Goal: Transaction & Acquisition: Purchase product/service

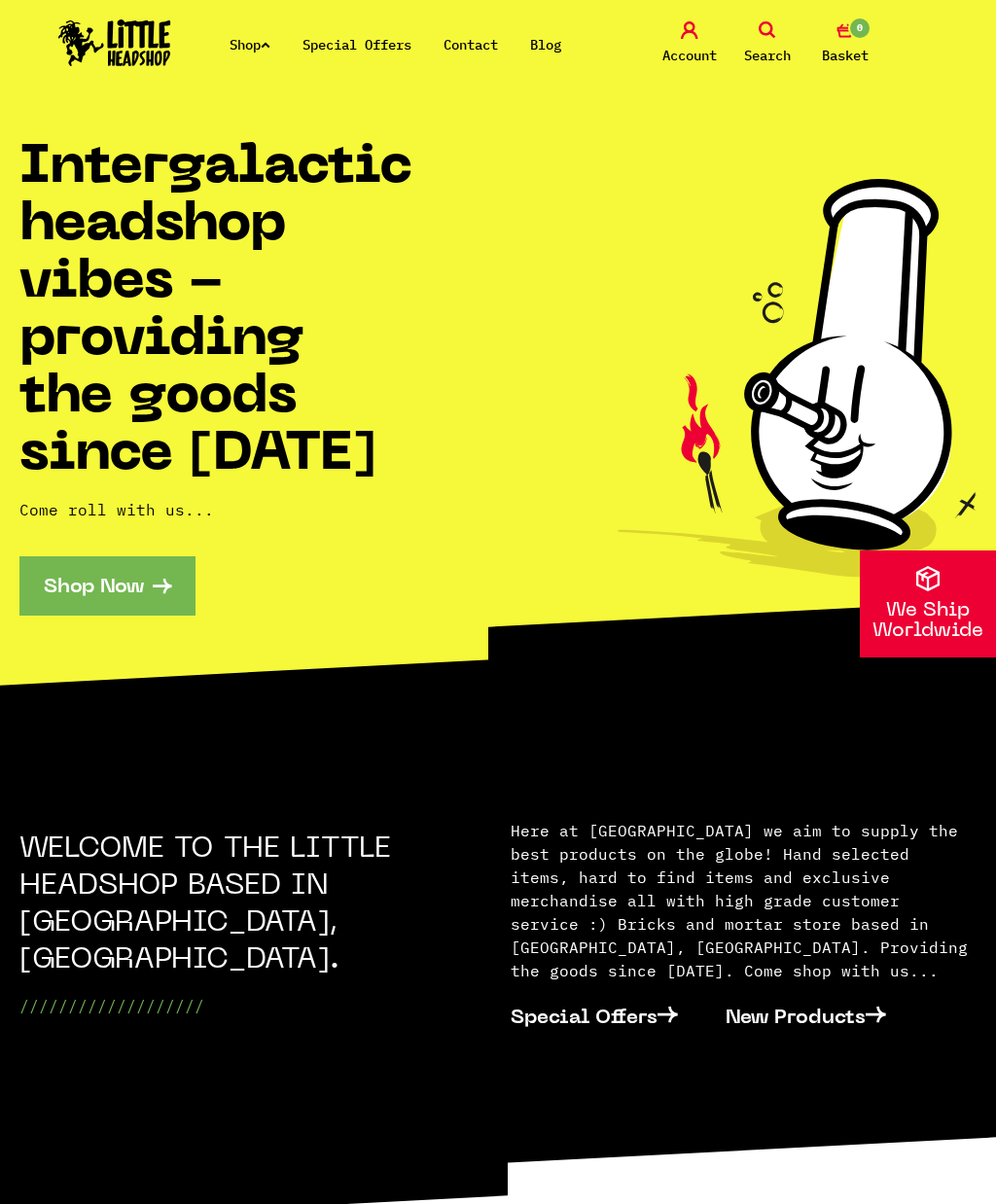
click at [780, 28] on link "Search" at bounding box center [767, 44] width 68 height 46
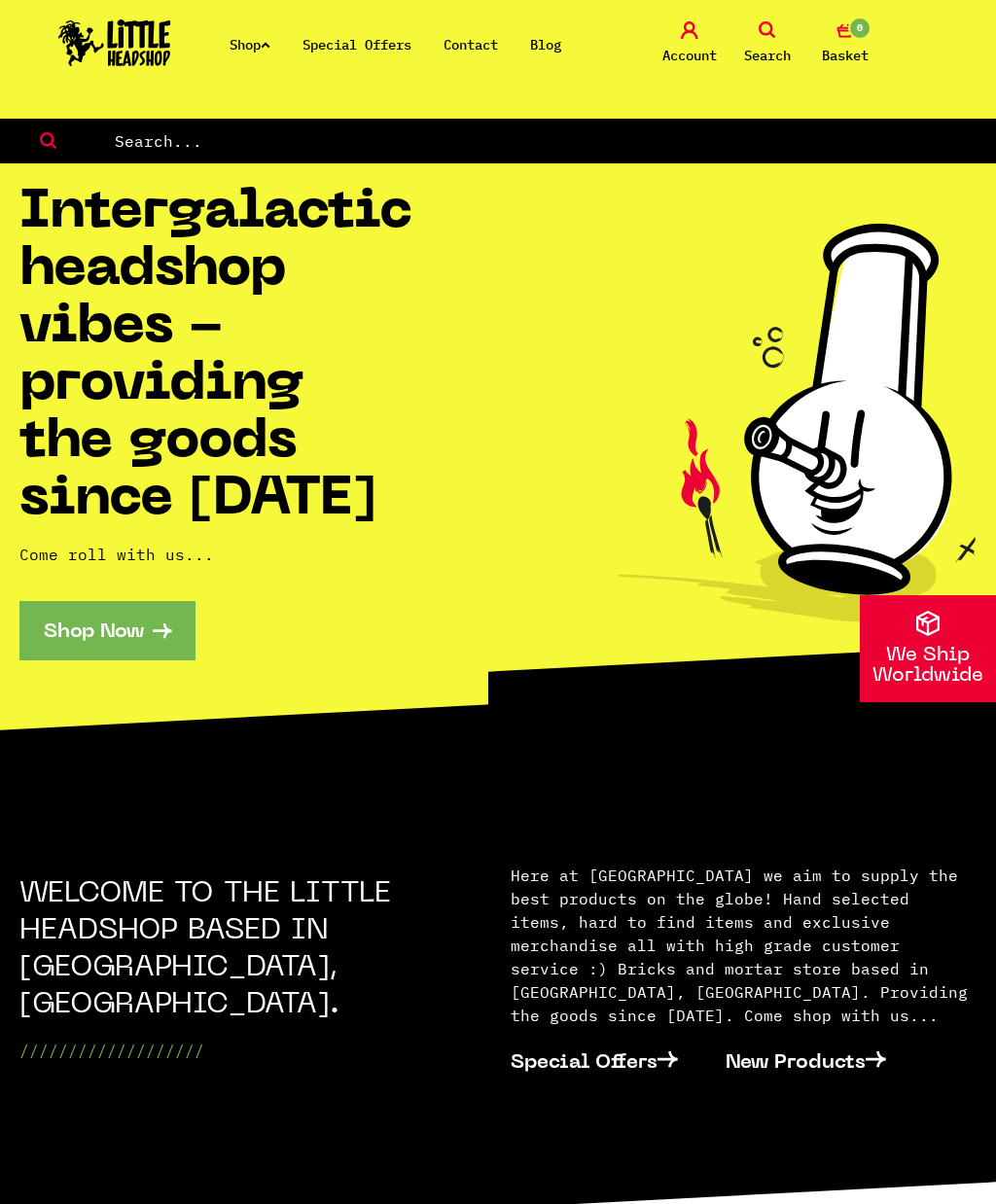
click at [651, 120] on form at bounding box center [498, 141] width 996 height 45
click at [771, 153] on input "text" at bounding box center [554, 141] width 883 height 26
type input "Inside out raw"
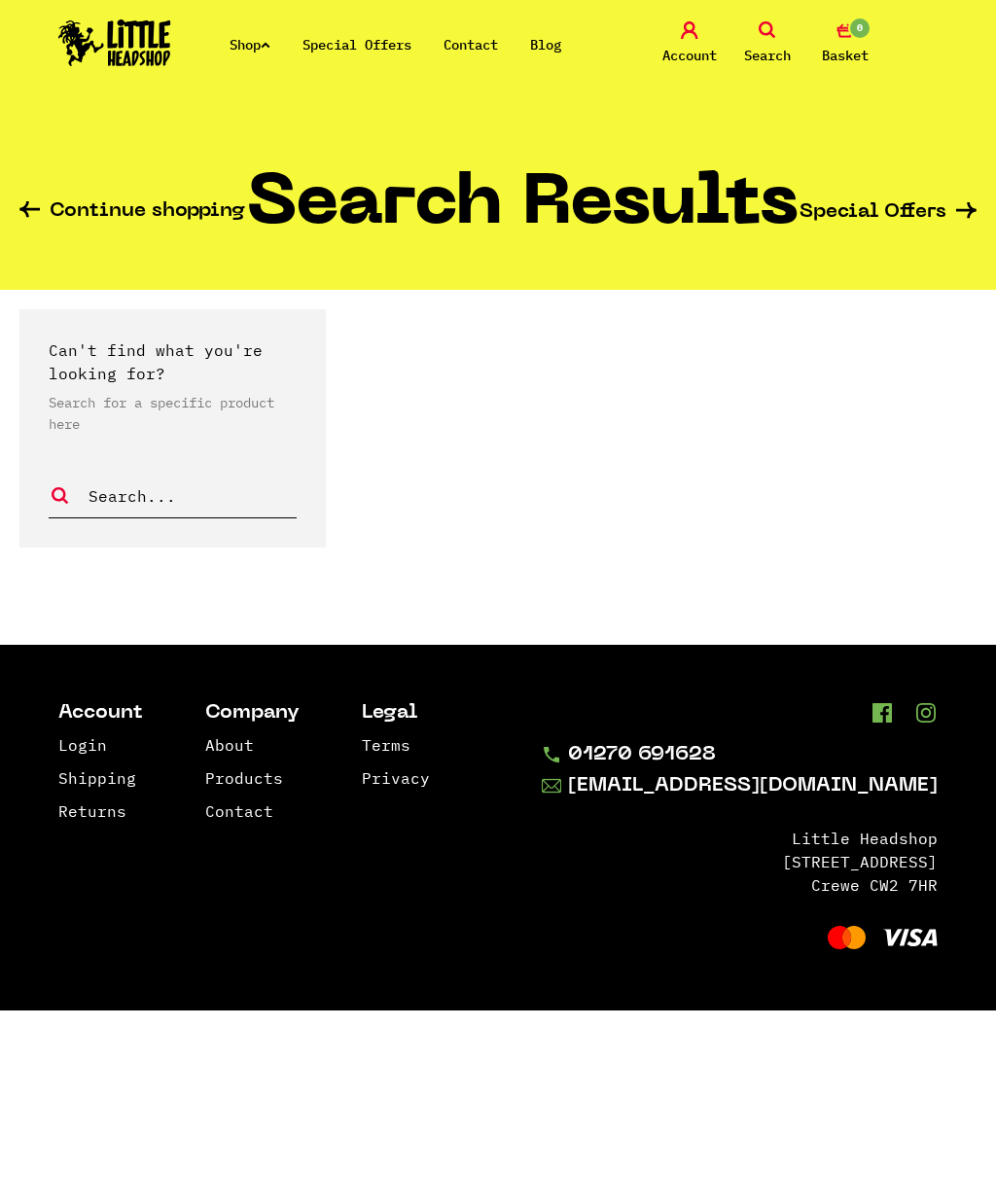
click at [747, 37] on link "Search" at bounding box center [767, 44] width 68 height 46
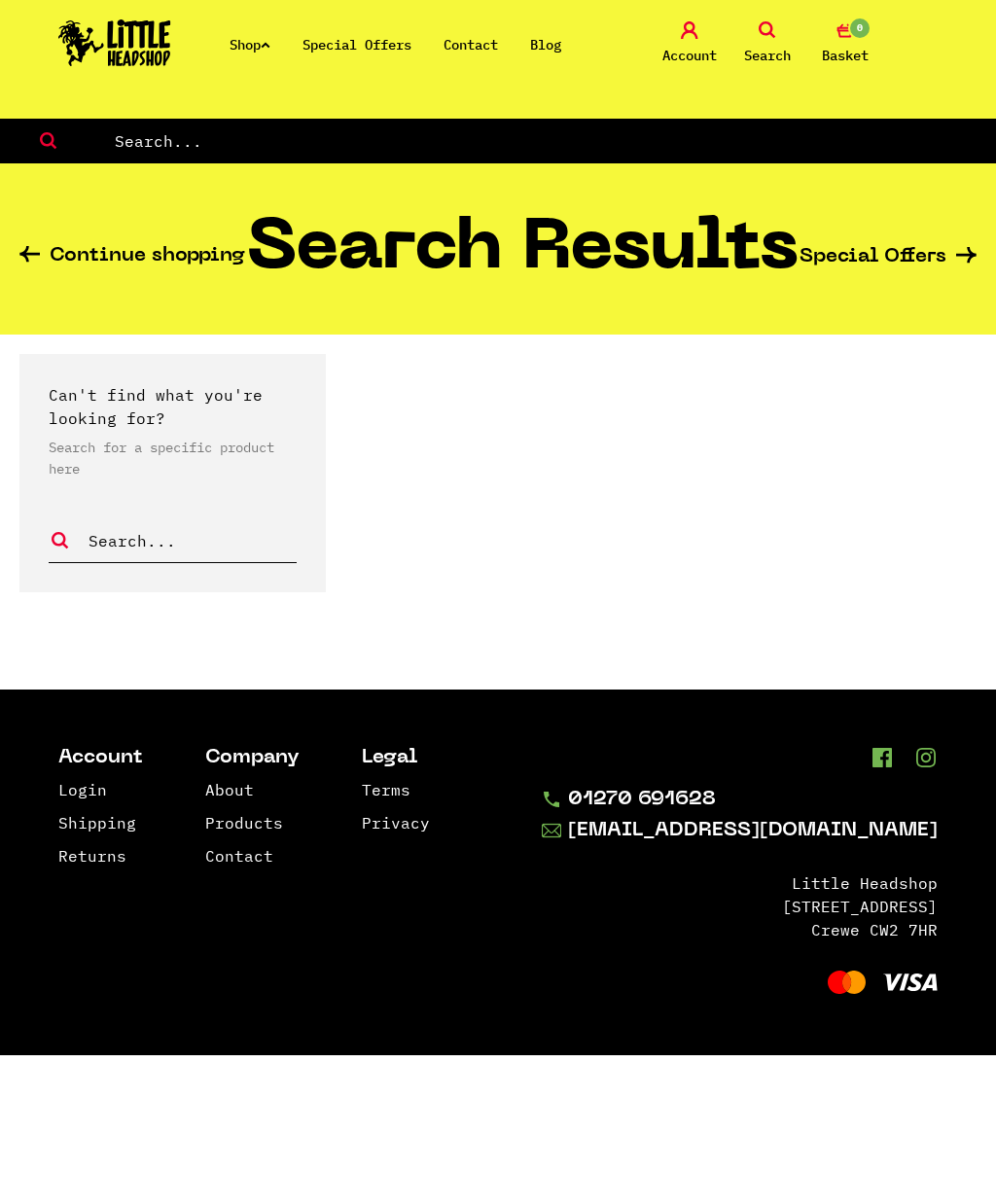
click at [546, 147] on input "text" at bounding box center [554, 141] width 883 height 26
type input "E"
type input "Raw"
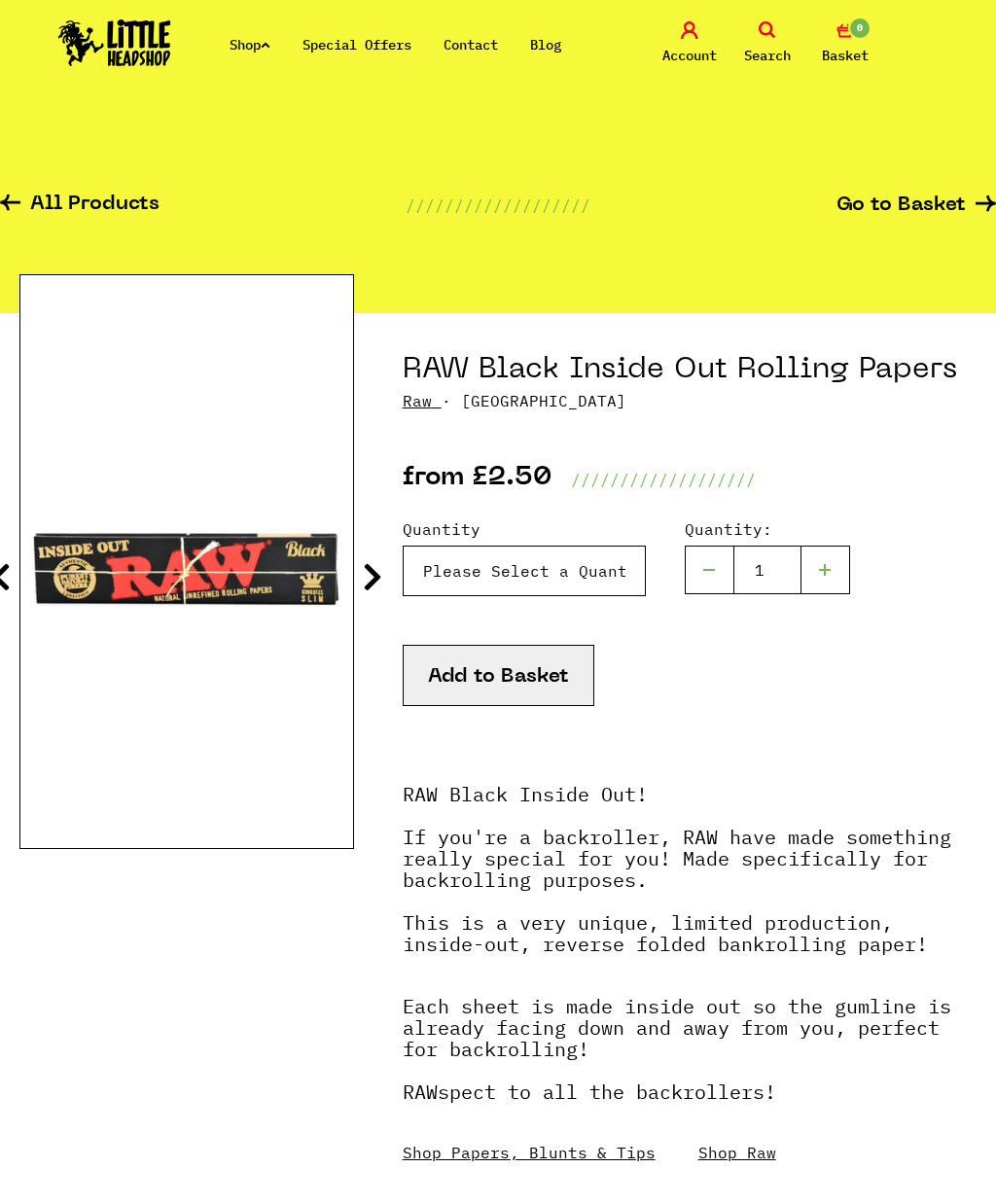
click at [613, 572] on select "Please Select a Quantity X 1 - £2.50 X 5 - £10.00 Box (50pc) - £84.99" at bounding box center [525, 571] width 244 height 50
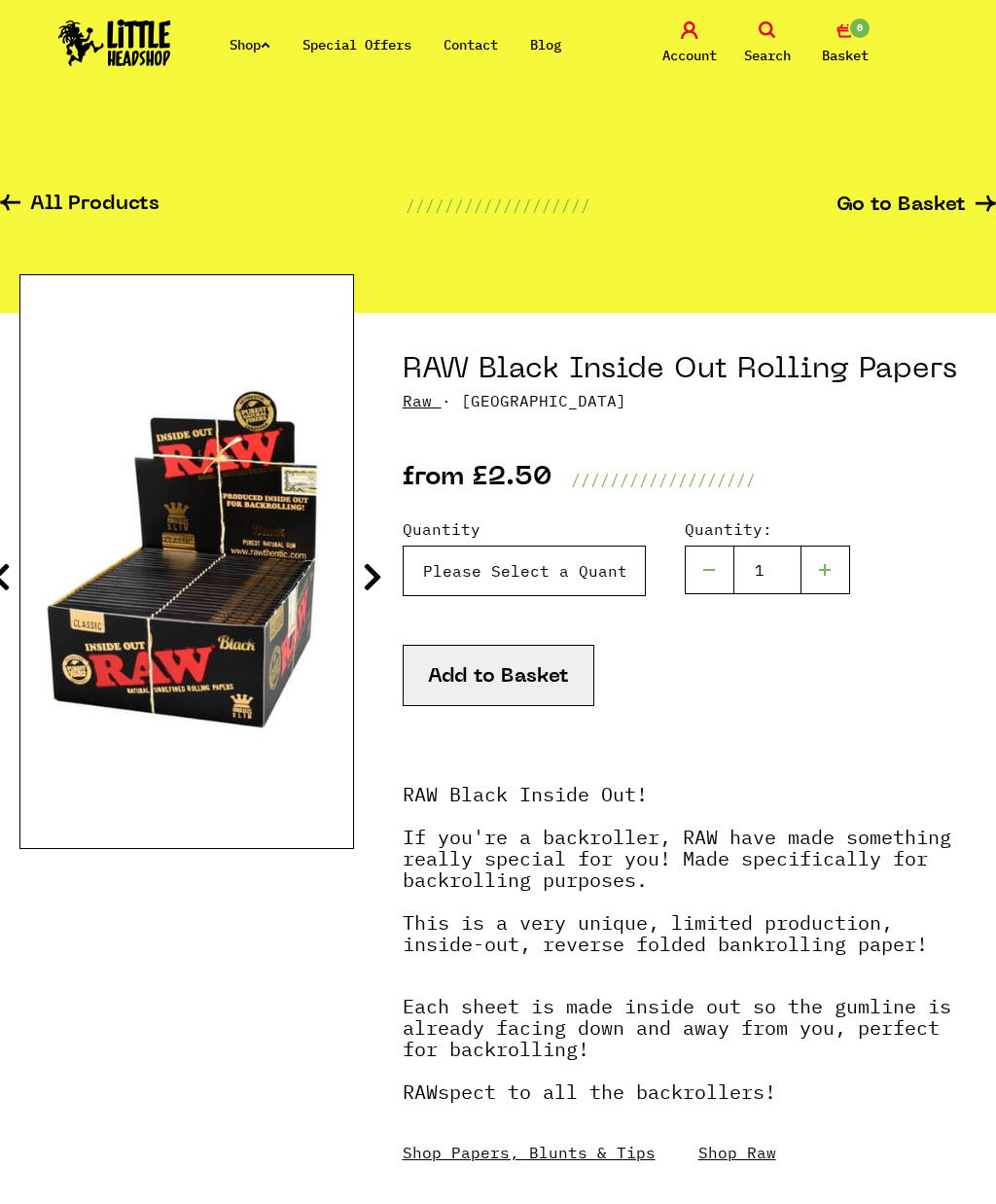
select select "844"
click at [582, 677] on button "Add to Basket" at bounding box center [498, 676] width 192 height 61
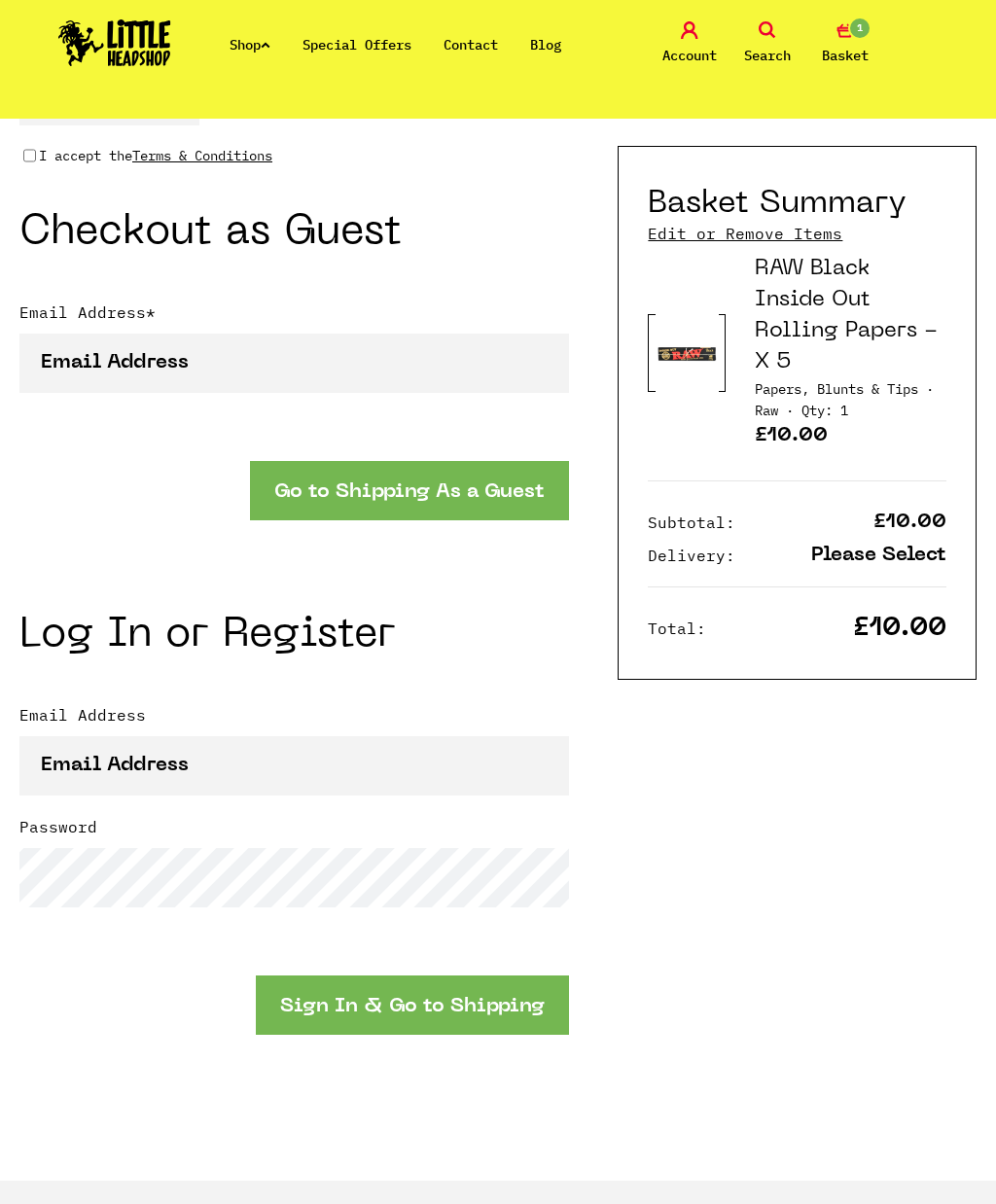
scroll to position [1752, 0]
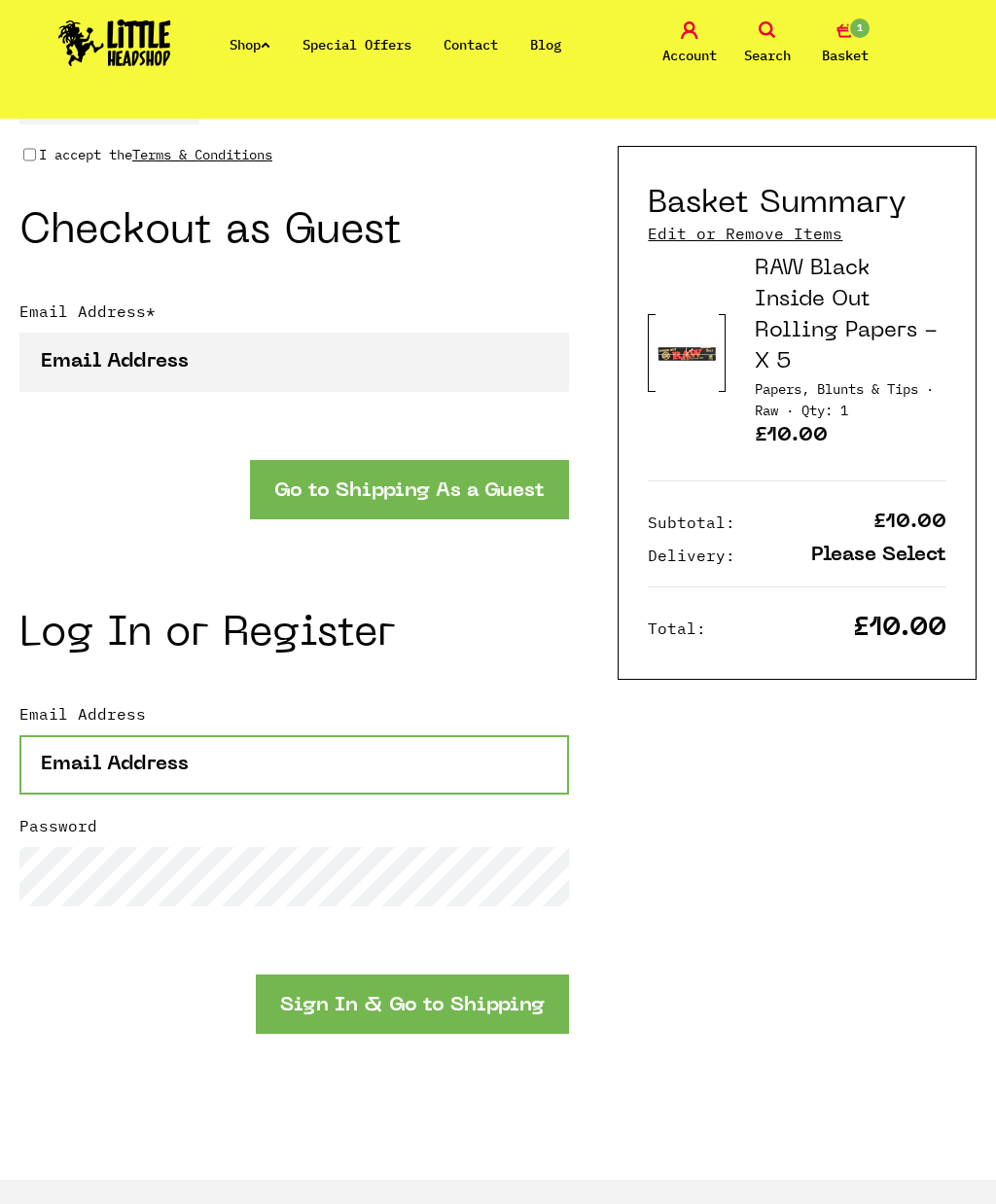
click at [552, 739] on input "Email Address" at bounding box center [295, 765] width 550 height 59
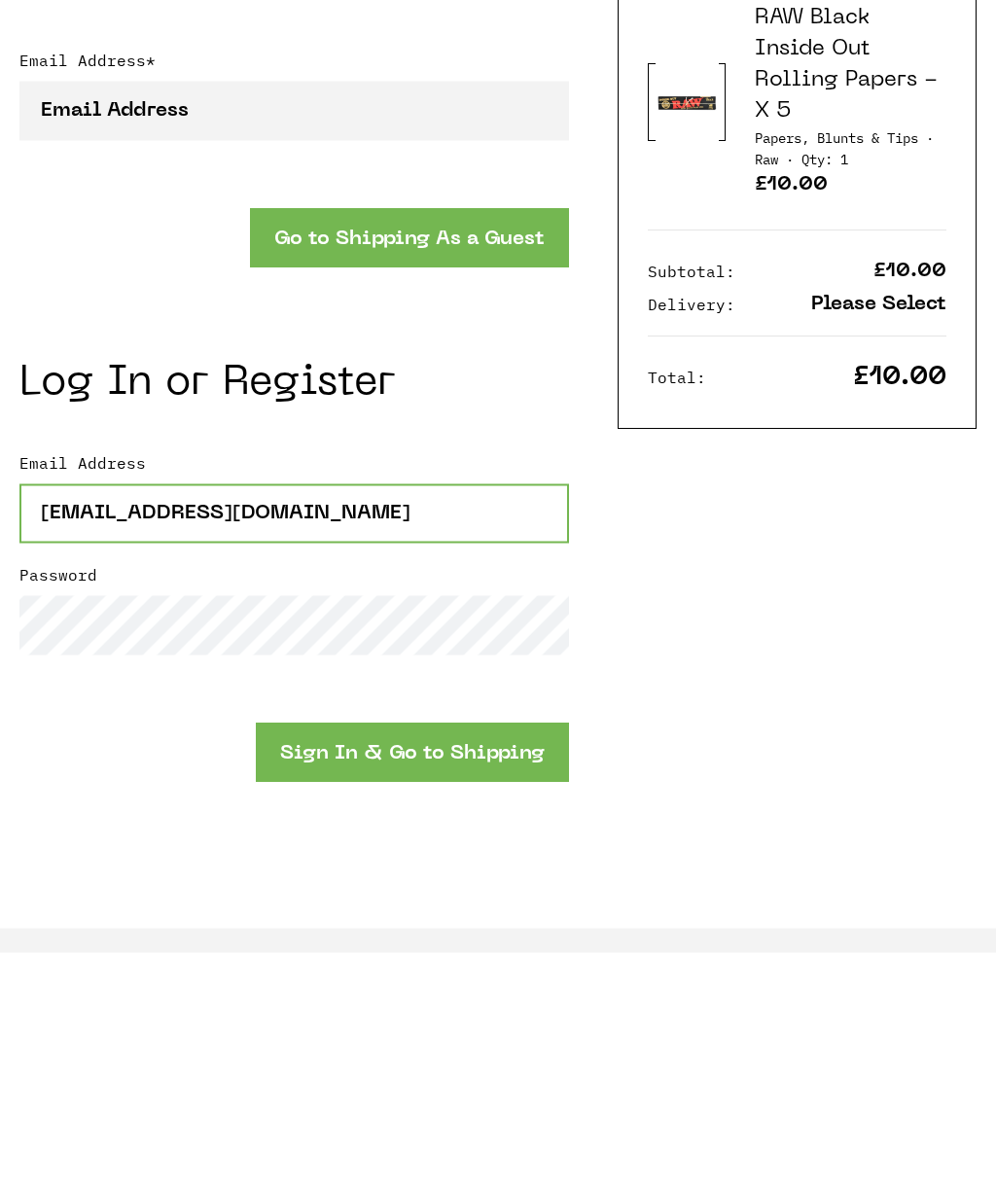
type input "t982023@outlook.com"
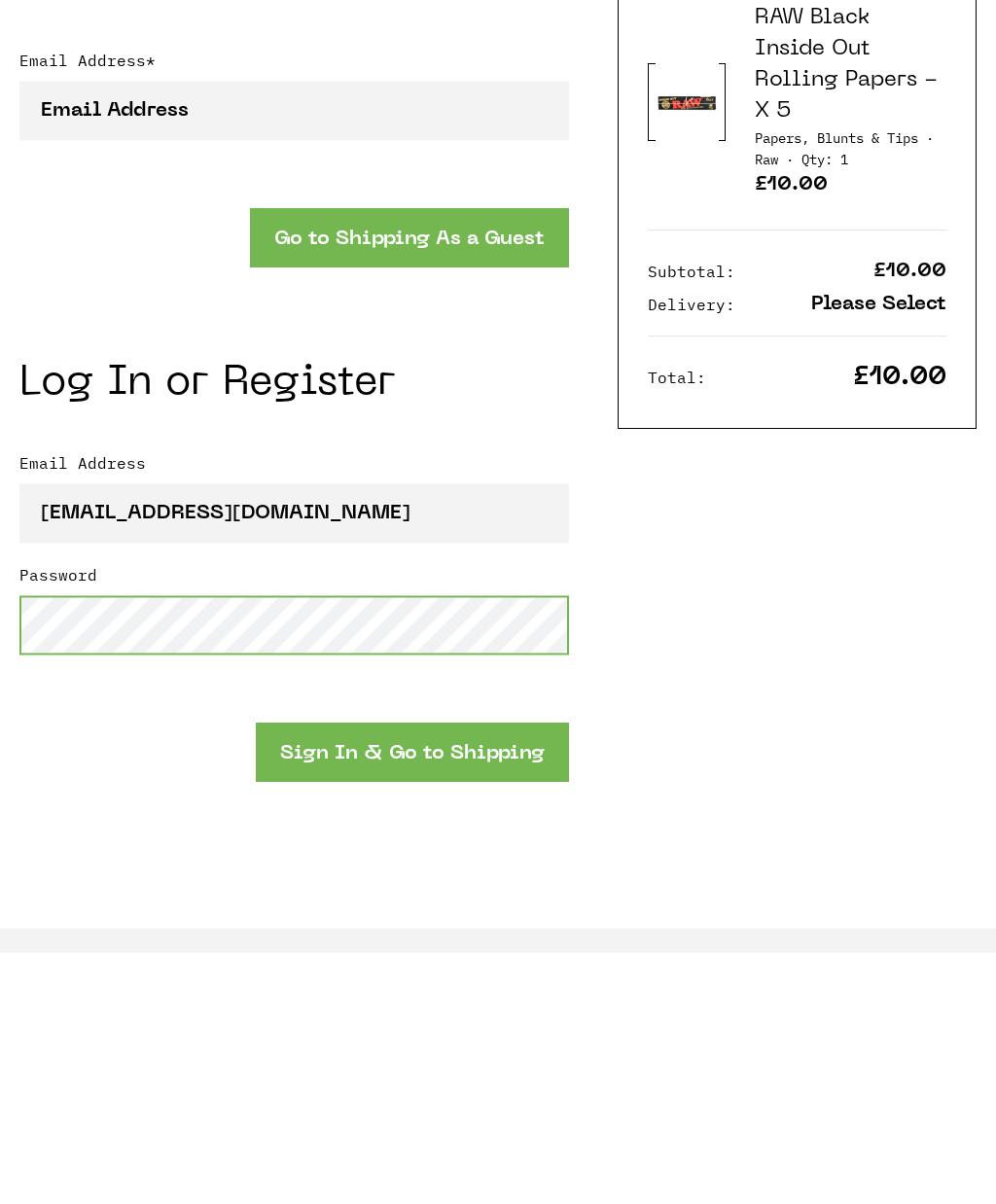
click at [562, 974] on button "Sign In & Go to Shipping" at bounding box center [412, 1004] width 313 height 59
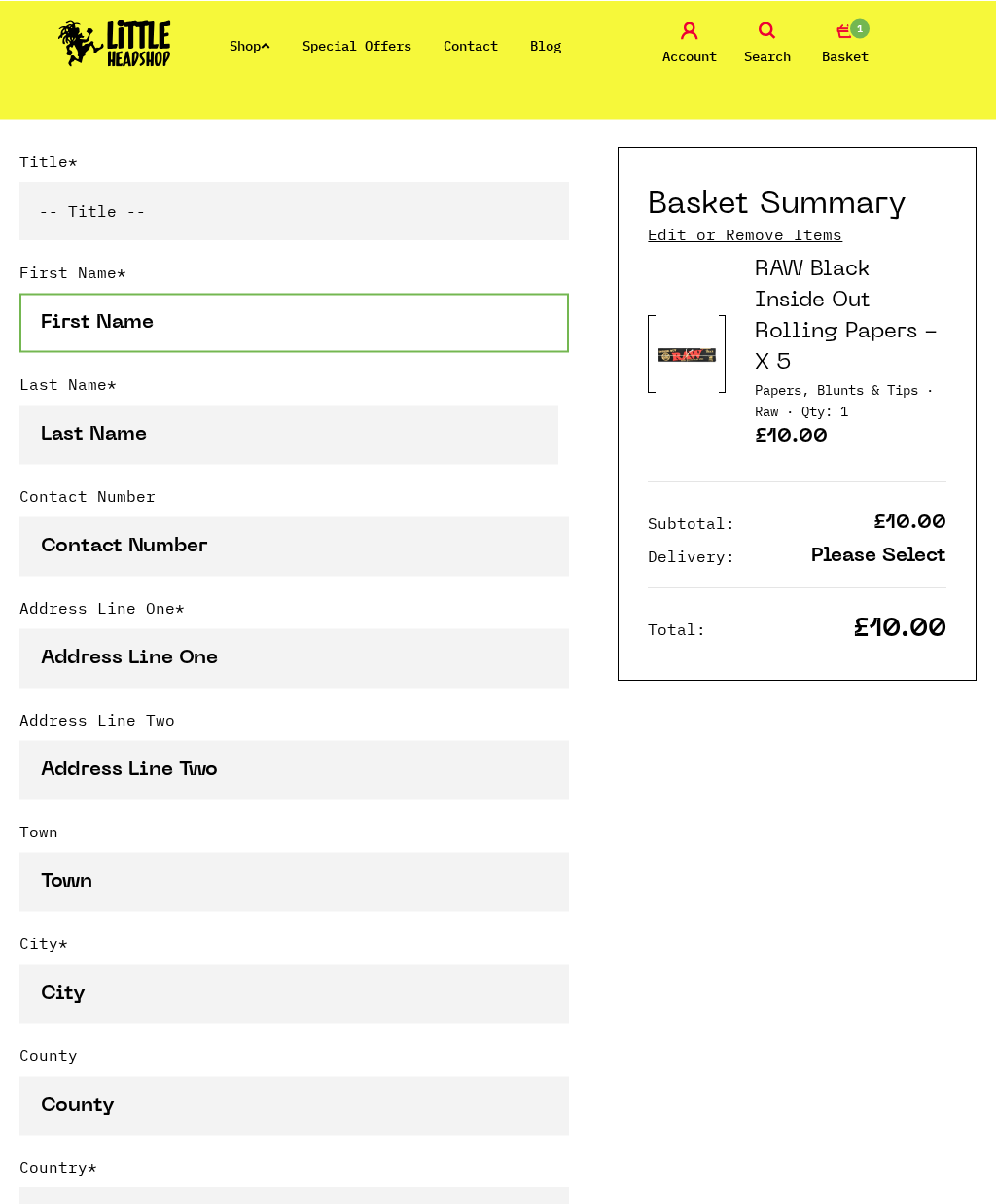
scroll to position [478, 0]
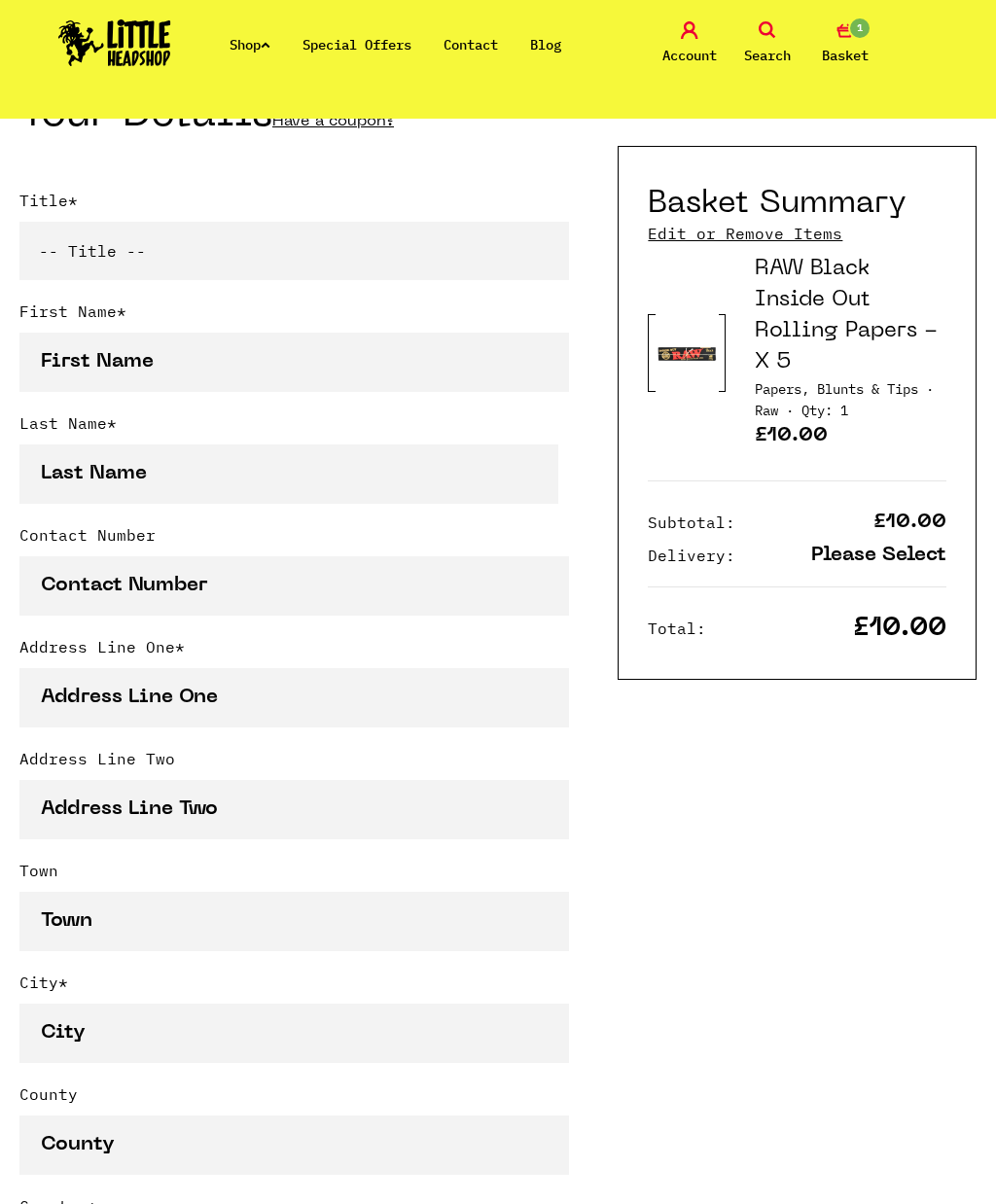
click at [149, 279] on select "-- Title -- Mr Mrs Ms Miss Dr Prof" at bounding box center [295, 250] width 550 height 58
select select "mr"
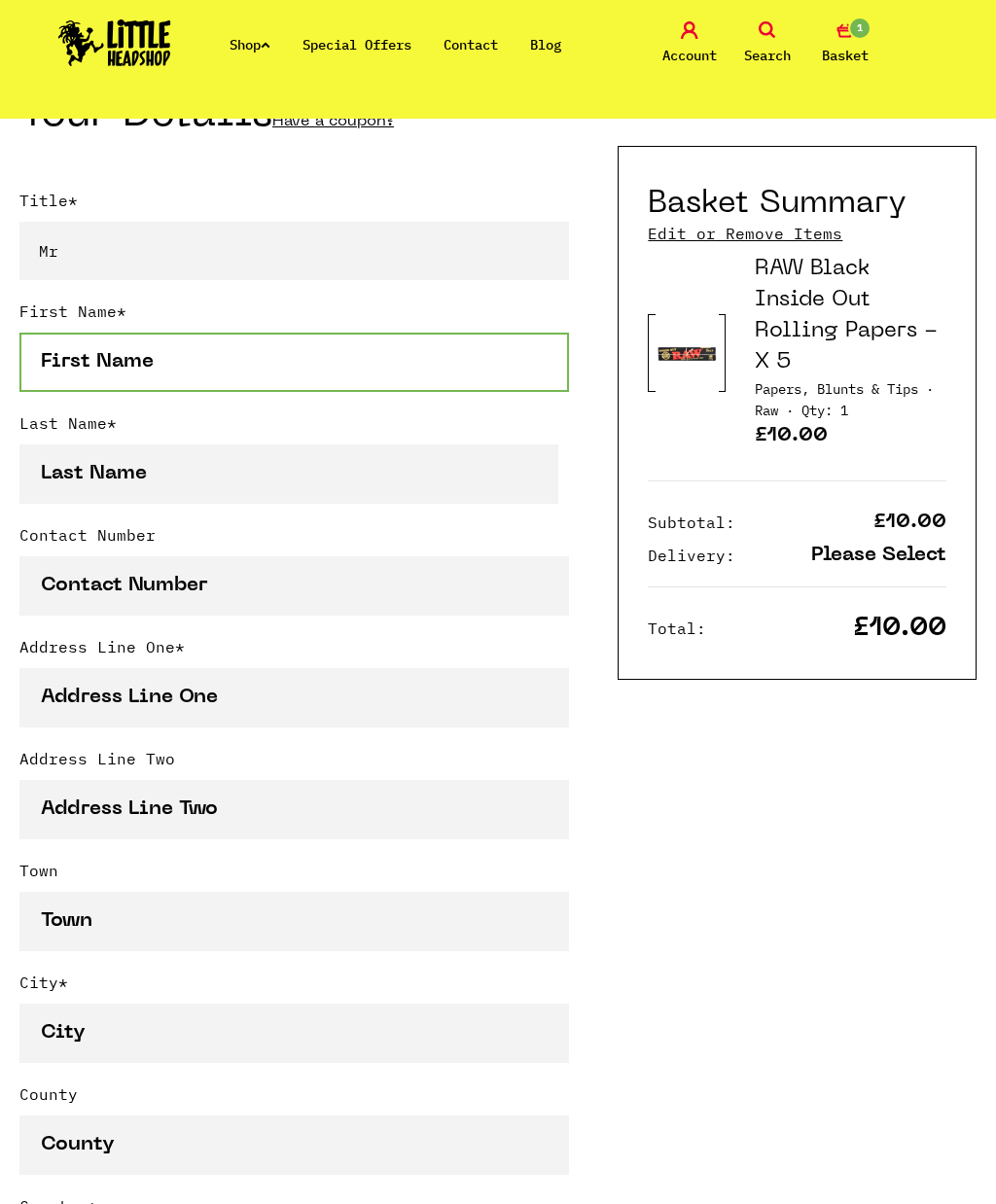
click at [195, 368] on input "First Name *" at bounding box center [295, 362] width 550 height 59
type input "Tee"
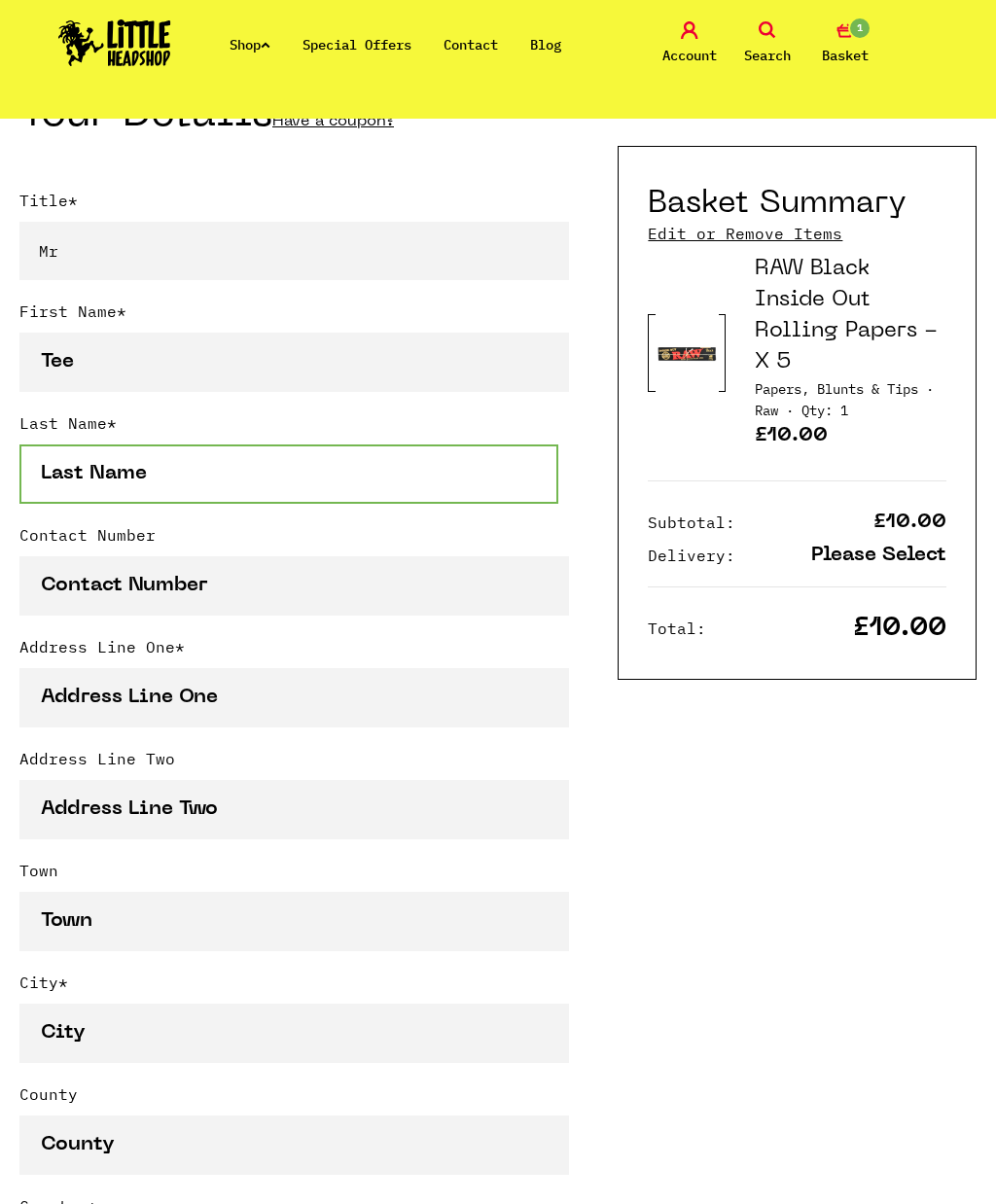
click at [535, 467] on input "Last Name *" at bounding box center [289, 474] width 539 height 59
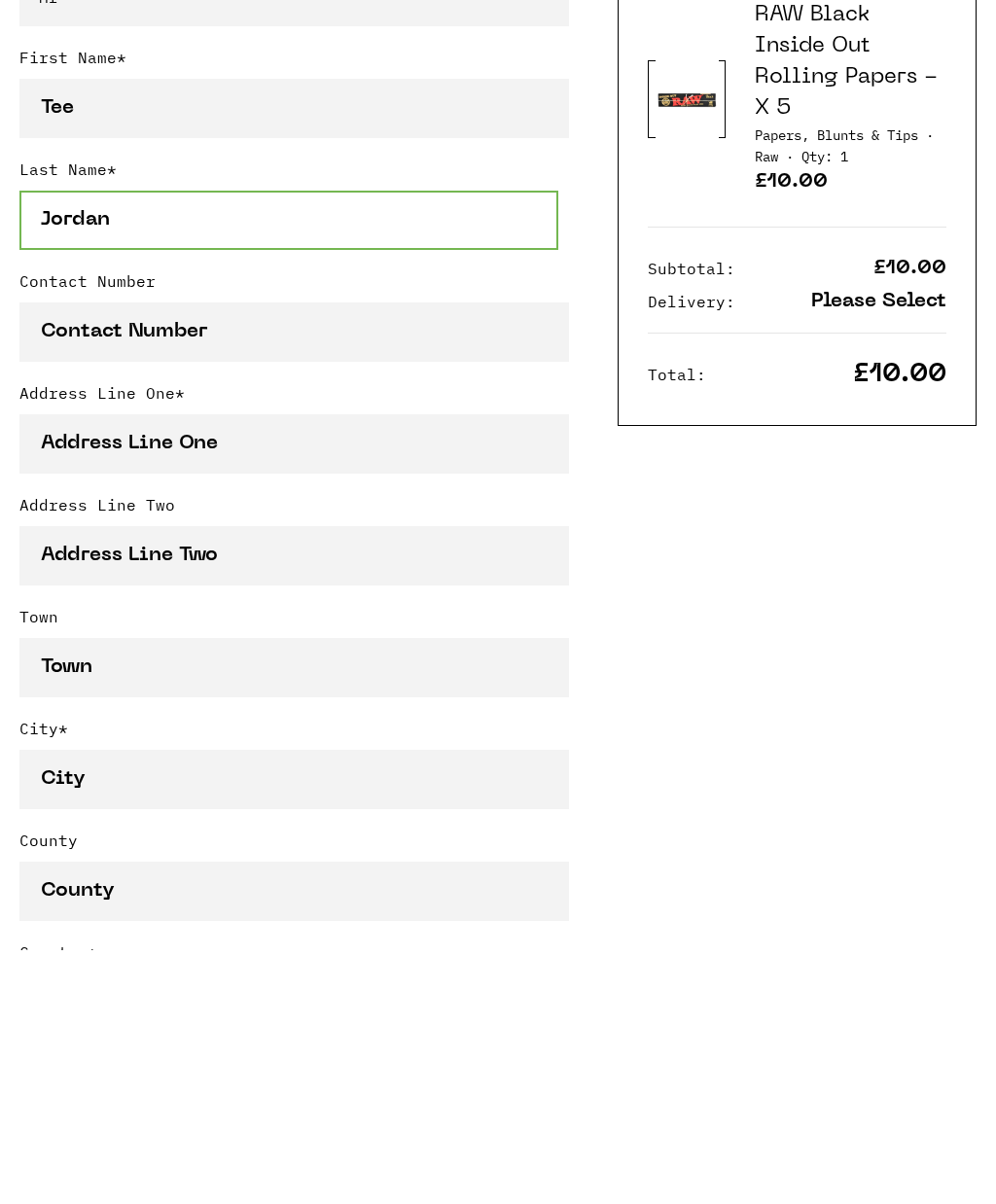
type input "Jordan"
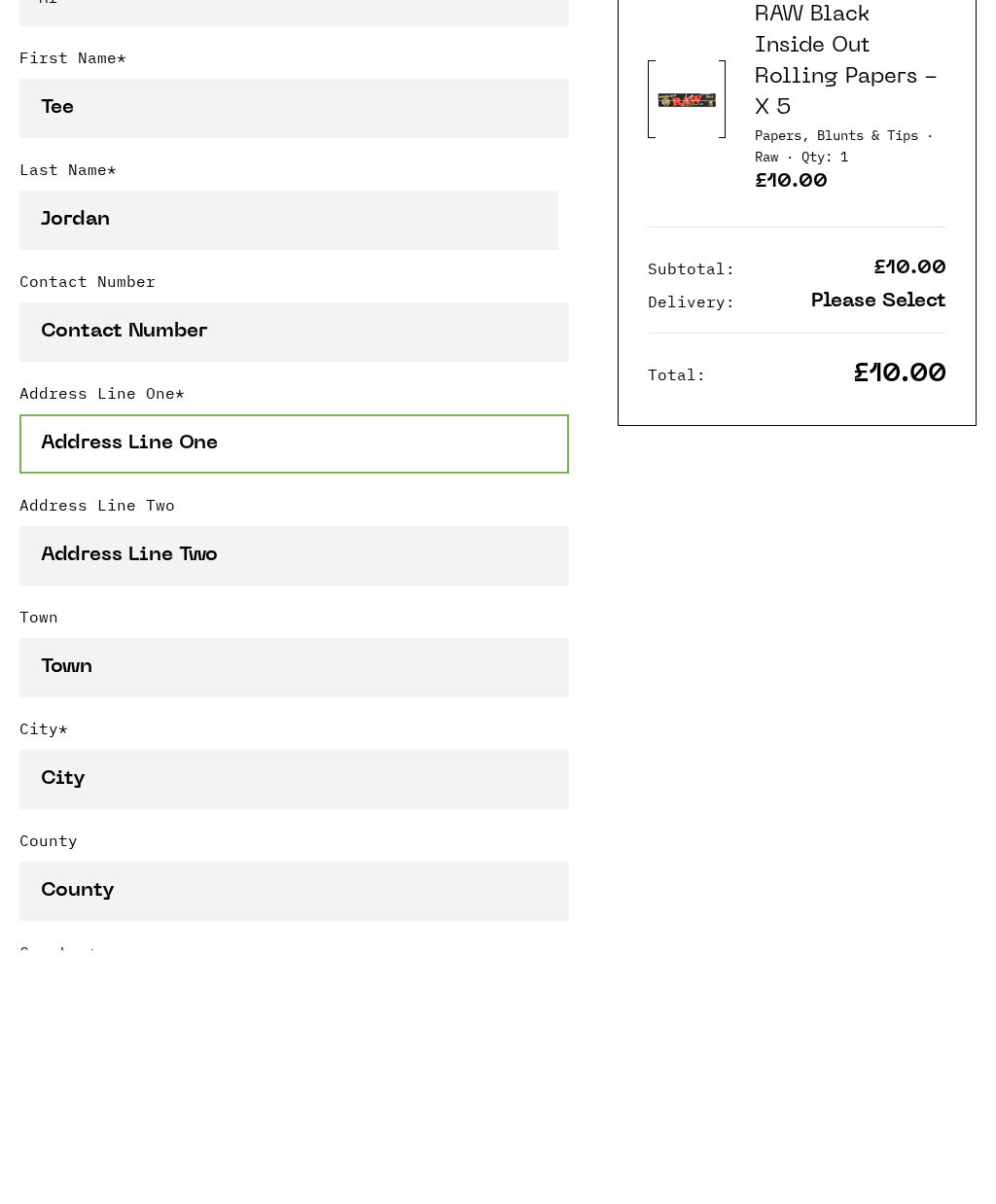
click at [92, 668] on input "Address Line One *" at bounding box center [295, 697] width 550 height 59
type input "Flt 417, Block B"
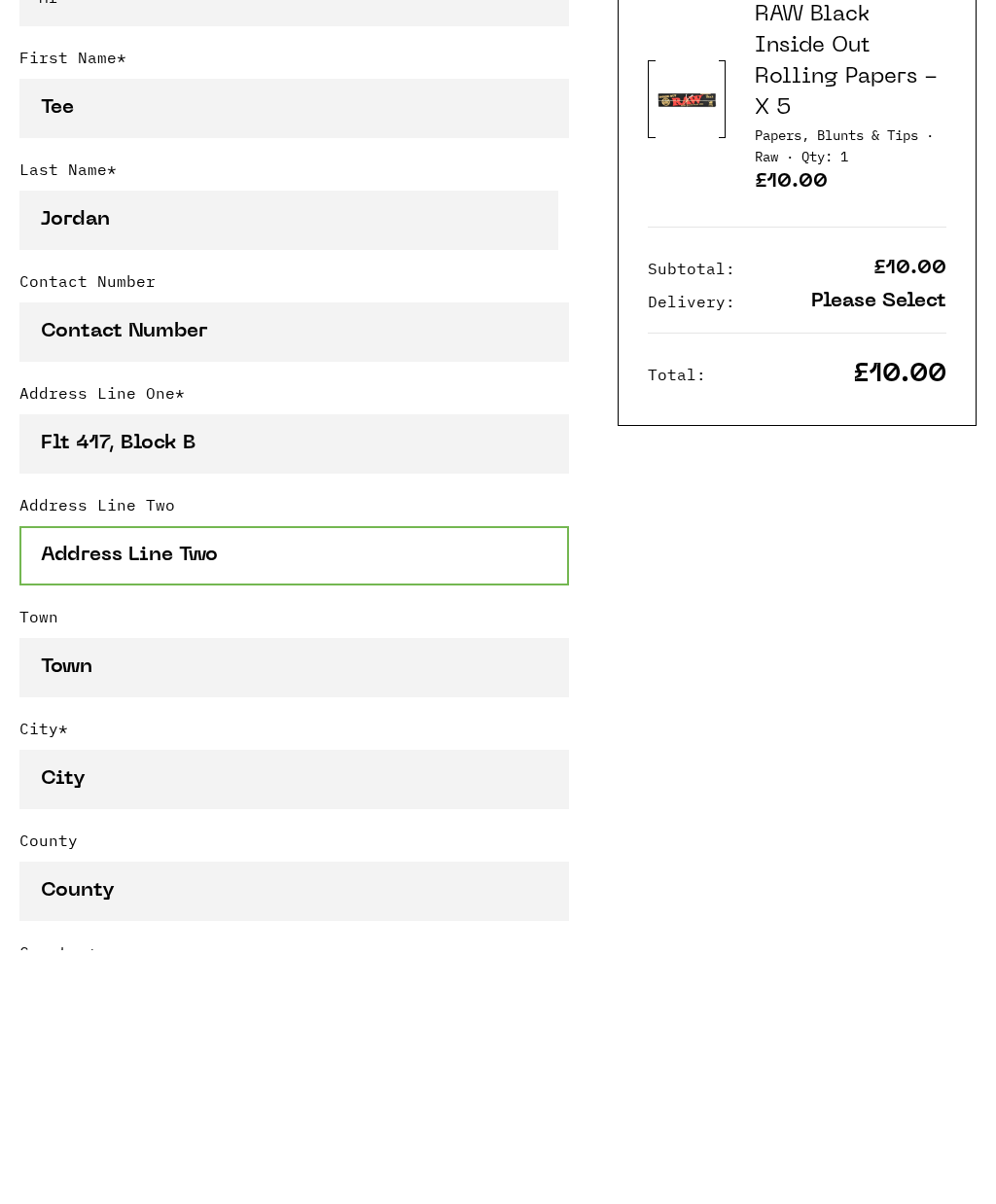
click at [77, 780] on input "Address Line Two" at bounding box center [295, 809] width 550 height 59
type input "Nottingham One"
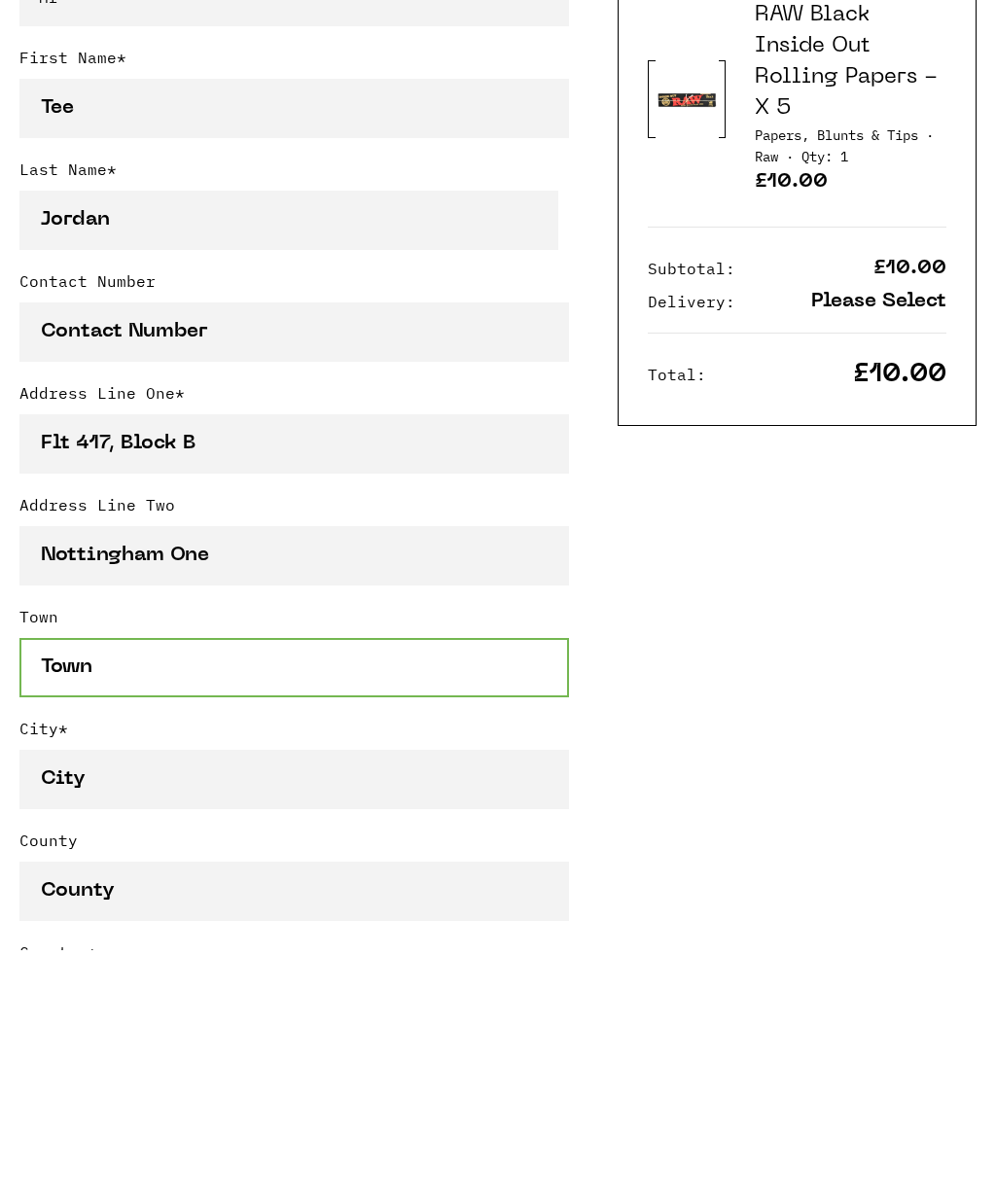
click at [507, 892] on input "Town" at bounding box center [295, 921] width 550 height 59
type input "Canal Street"
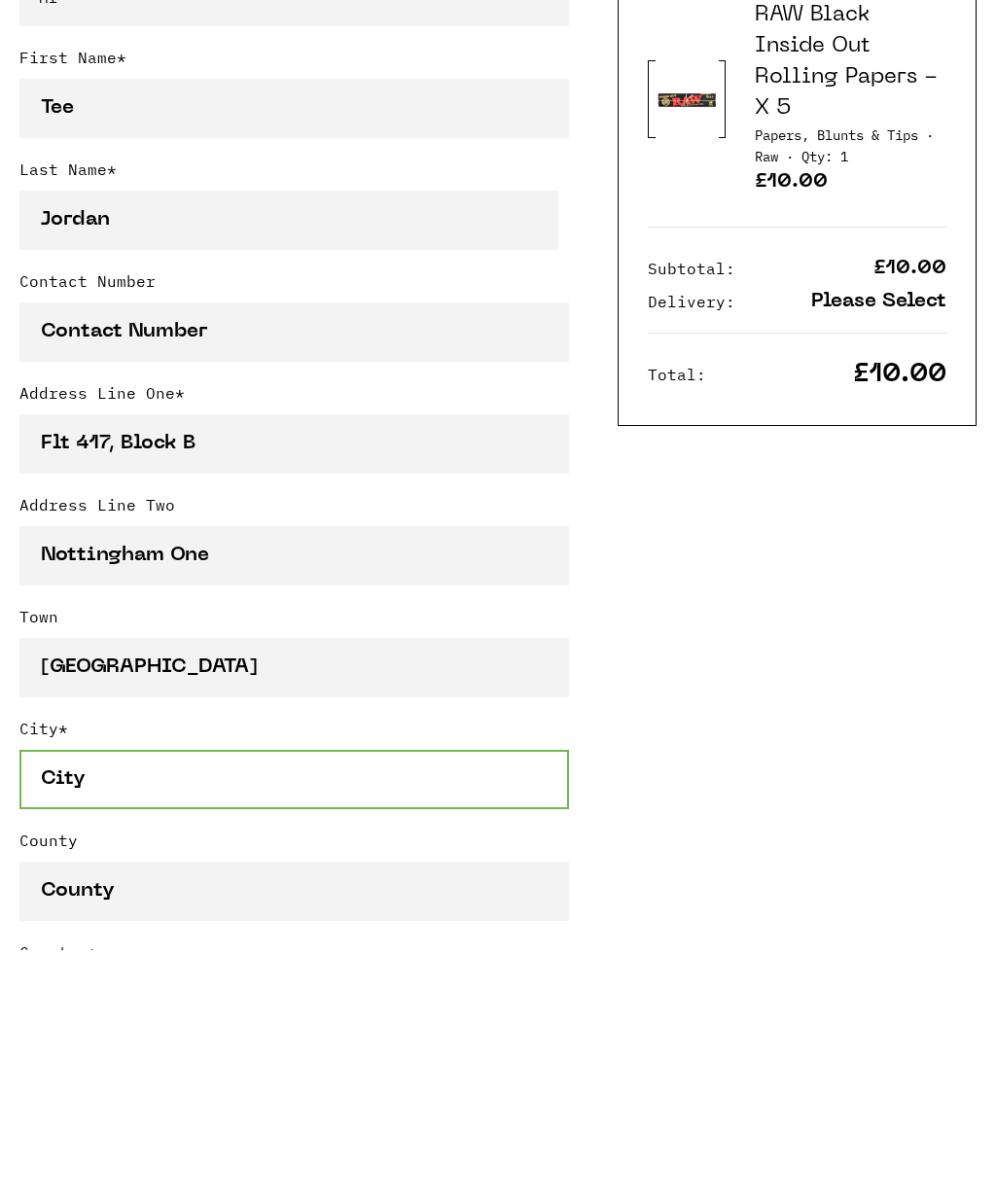
click at [451, 1004] on input "City *" at bounding box center [295, 1033] width 550 height 59
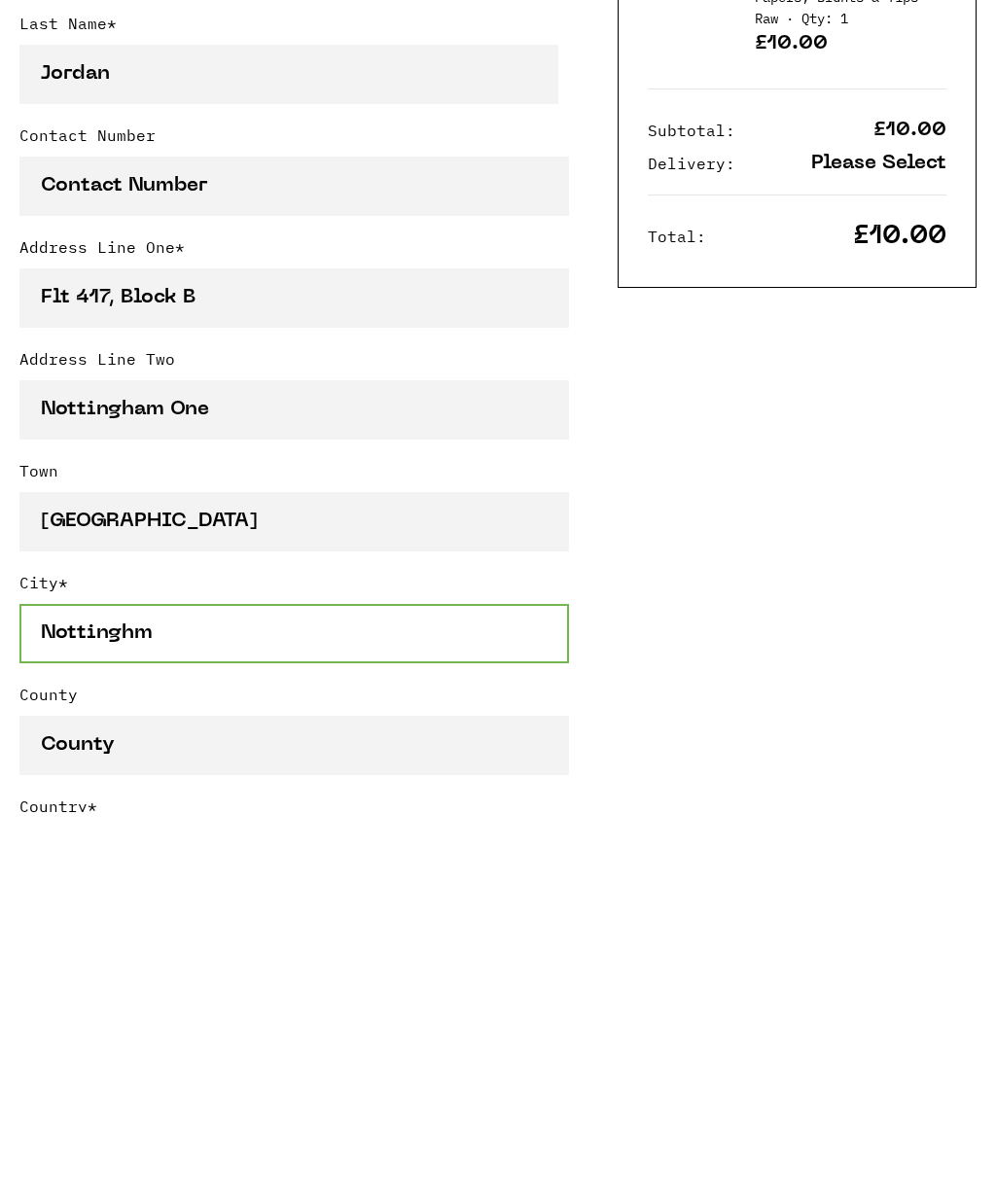
scroll to position [491, 0]
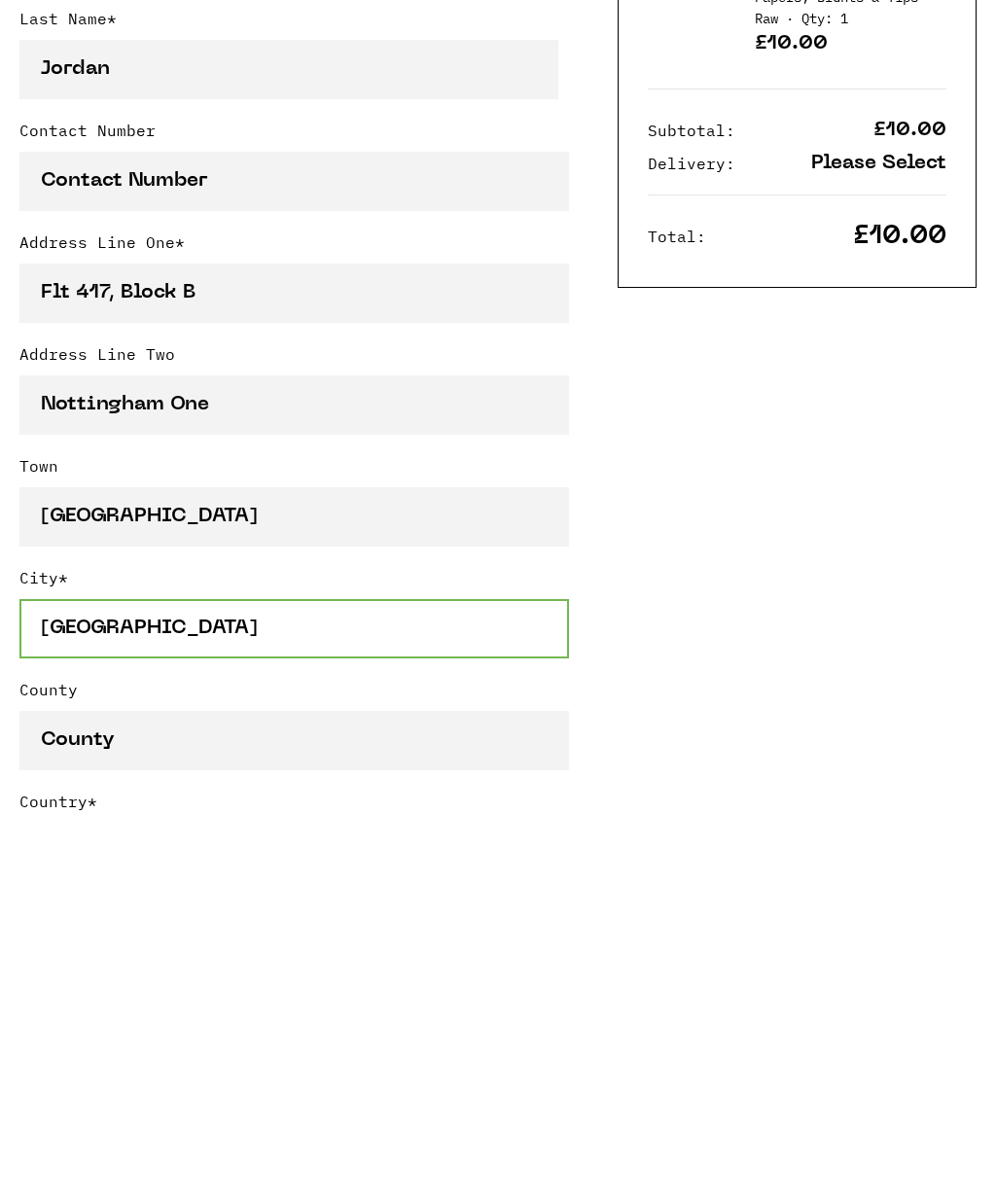
type input "Nottingham"
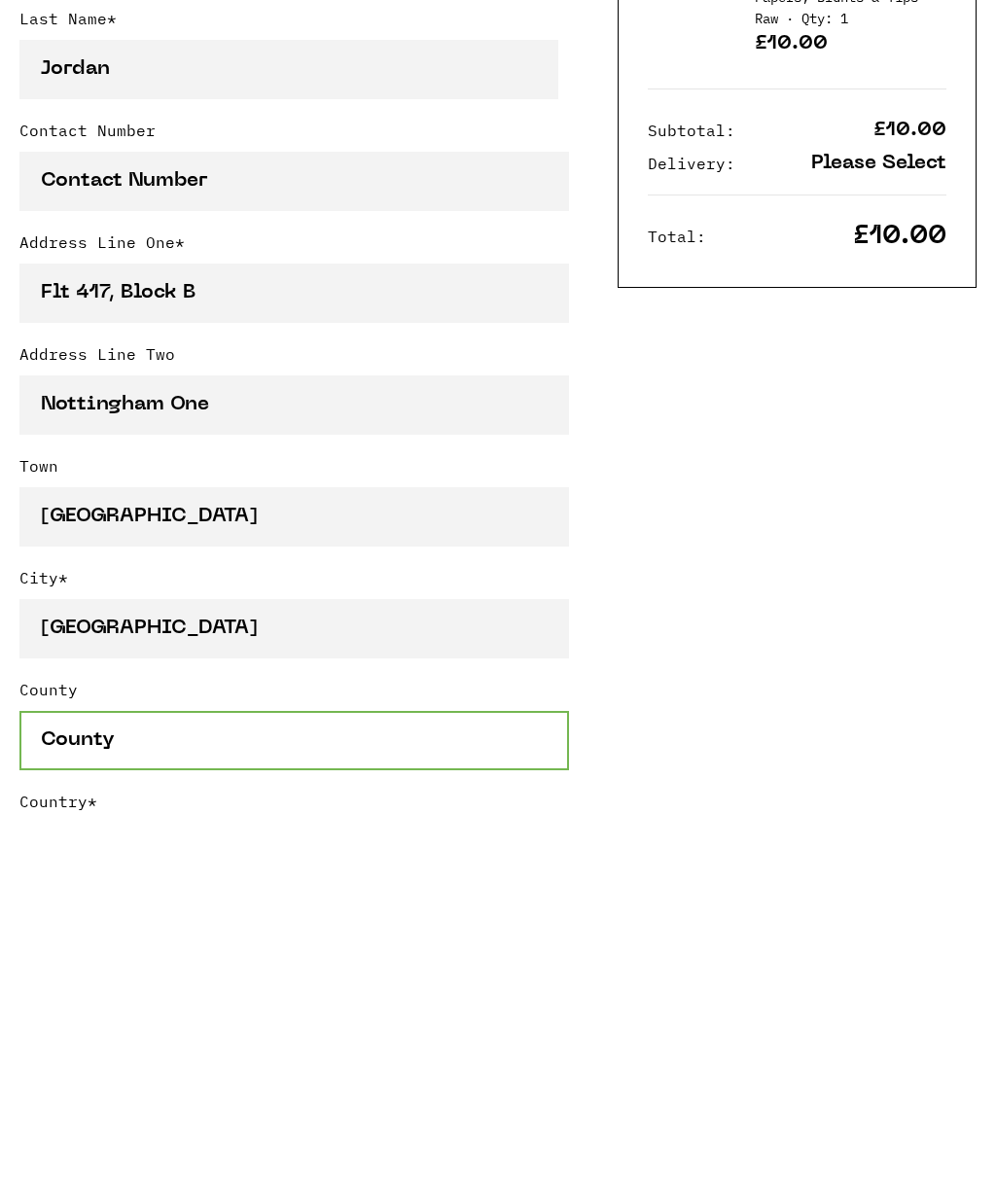
click at [101, 1103] on input "County" at bounding box center [295, 1132] width 550 height 59
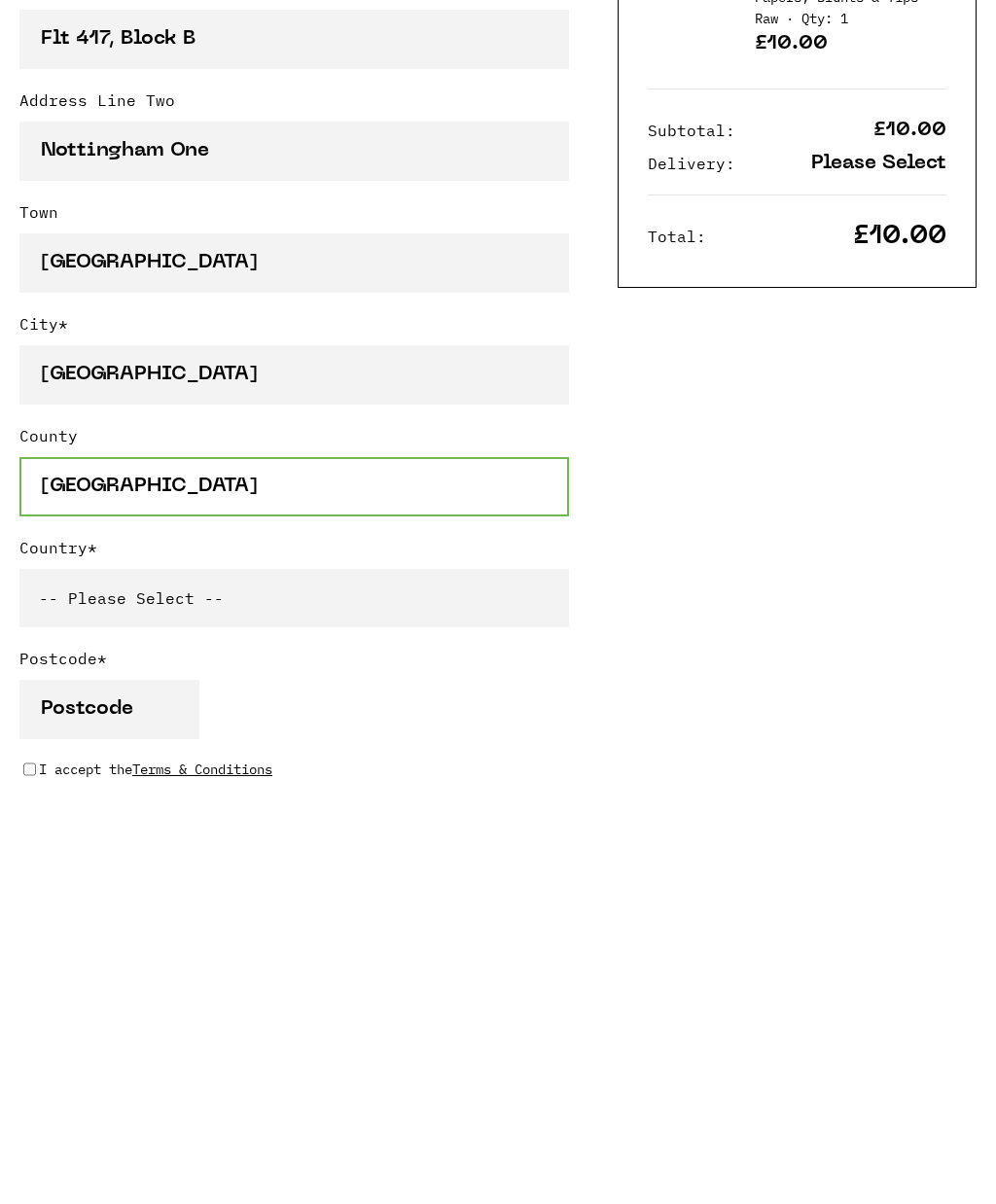
type input "Nottingham"
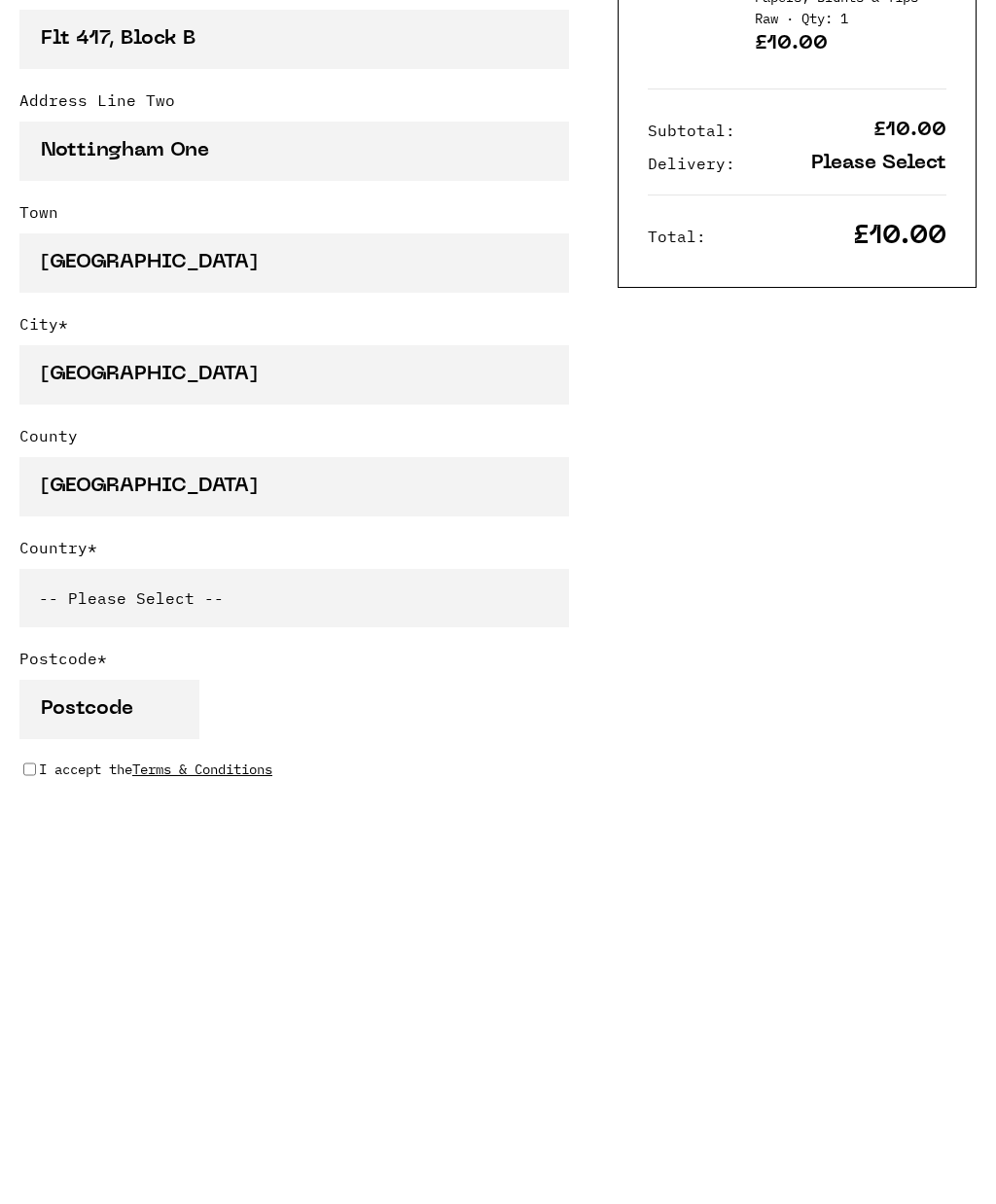
click at [92, 960] on select "-- Please Select -- United Kingdom Sweden Spain Slovenia Romania Portugal Polan…" at bounding box center [295, 989] width 550 height 58
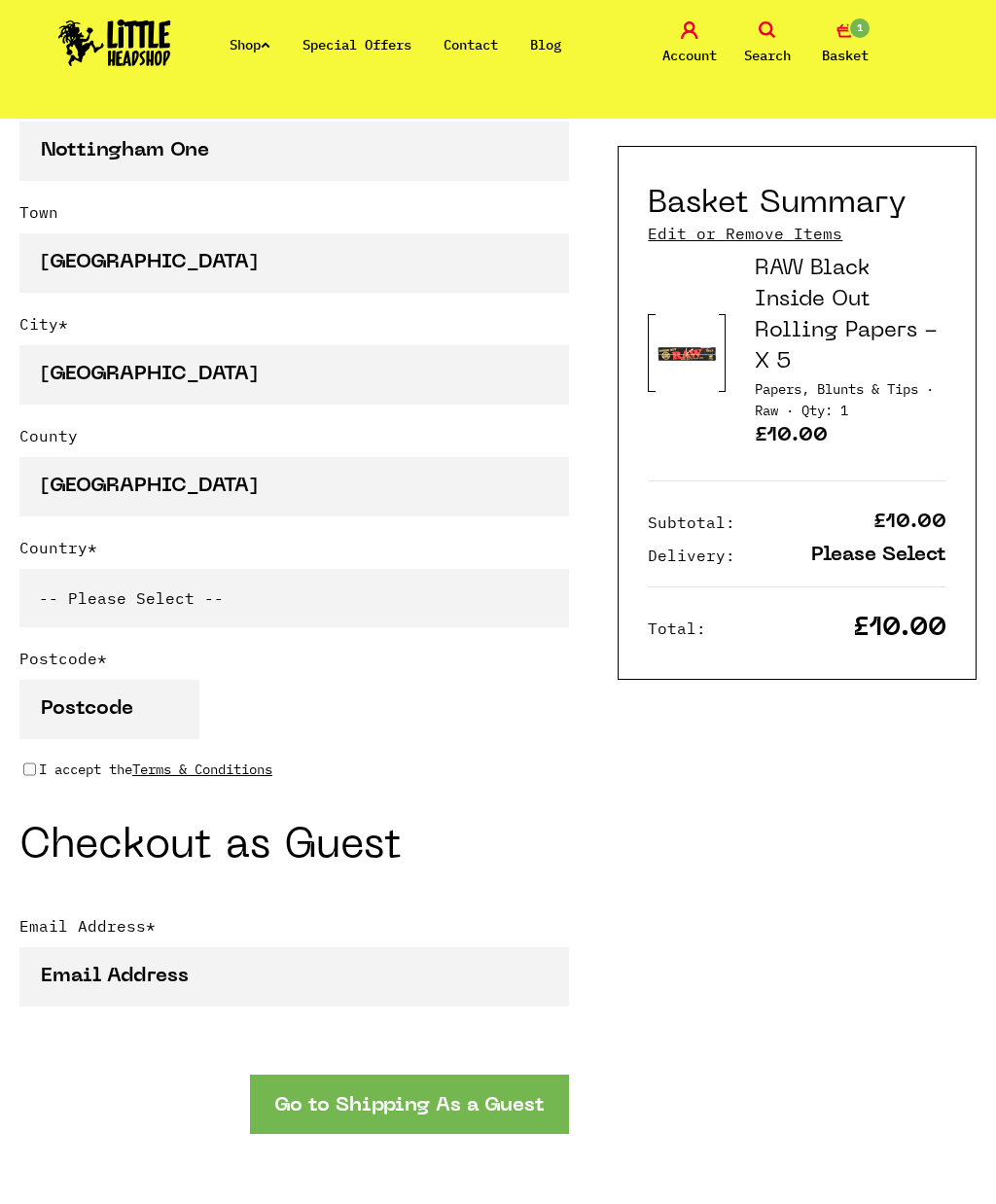
select select "826"
click at [95, 690] on input "Postcode *" at bounding box center [109, 709] width 180 height 59
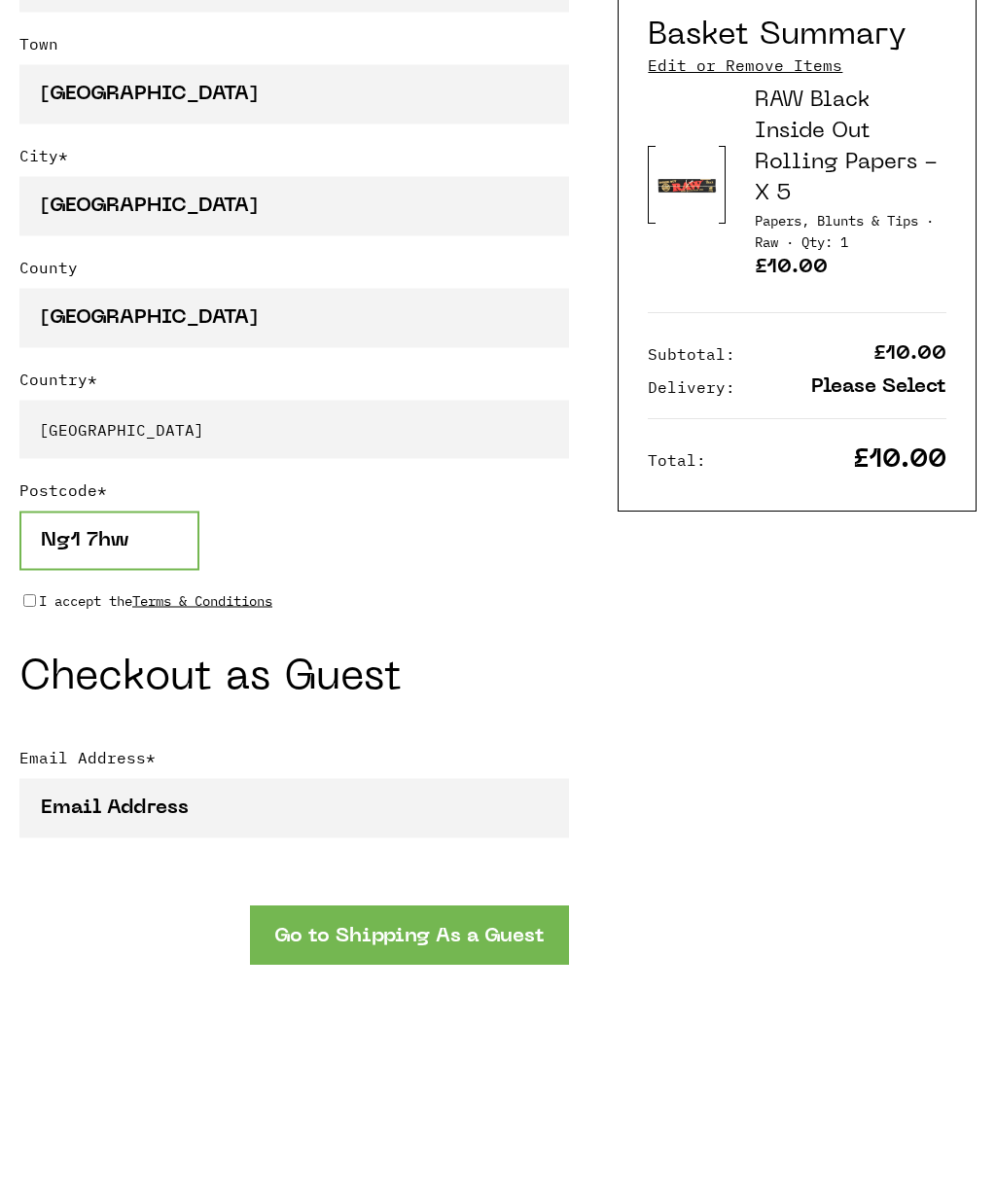
type input "Ng1 7hw"
click at [5, 562] on section "Coupon Code Apply Your Details Have a coupon? Title * -- Title -- Mr Mrs Ms Mis…" at bounding box center [498, 524] width 996 height 2443
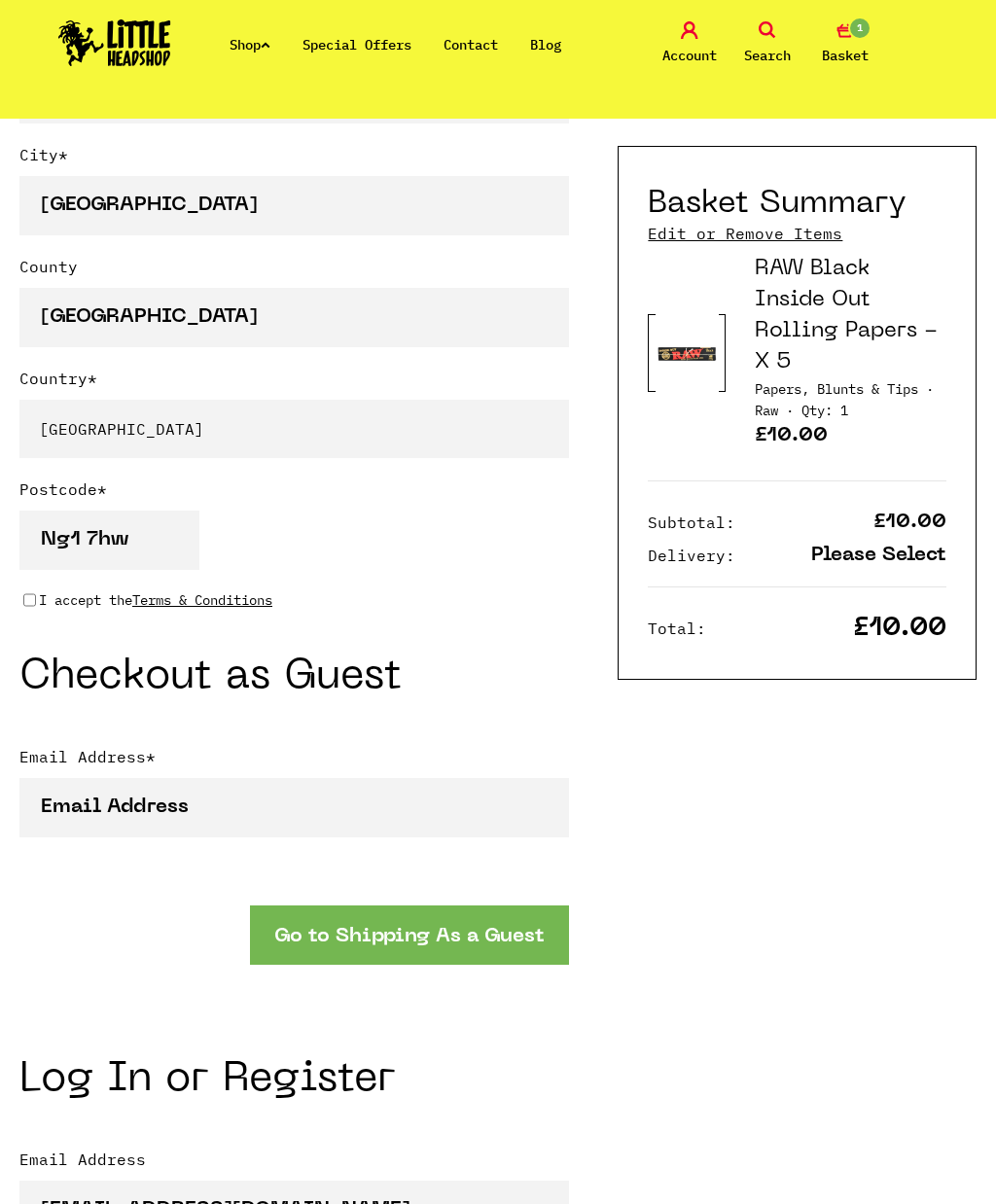
click at [42, 604] on p "I accept the Terms & Conditions" at bounding box center [156, 600] width 234 height 22
click at [36, 604] on input "I accept the Terms & Conditions" at bounding box center [29, 600] width 13 height 16
checkbox input "true"
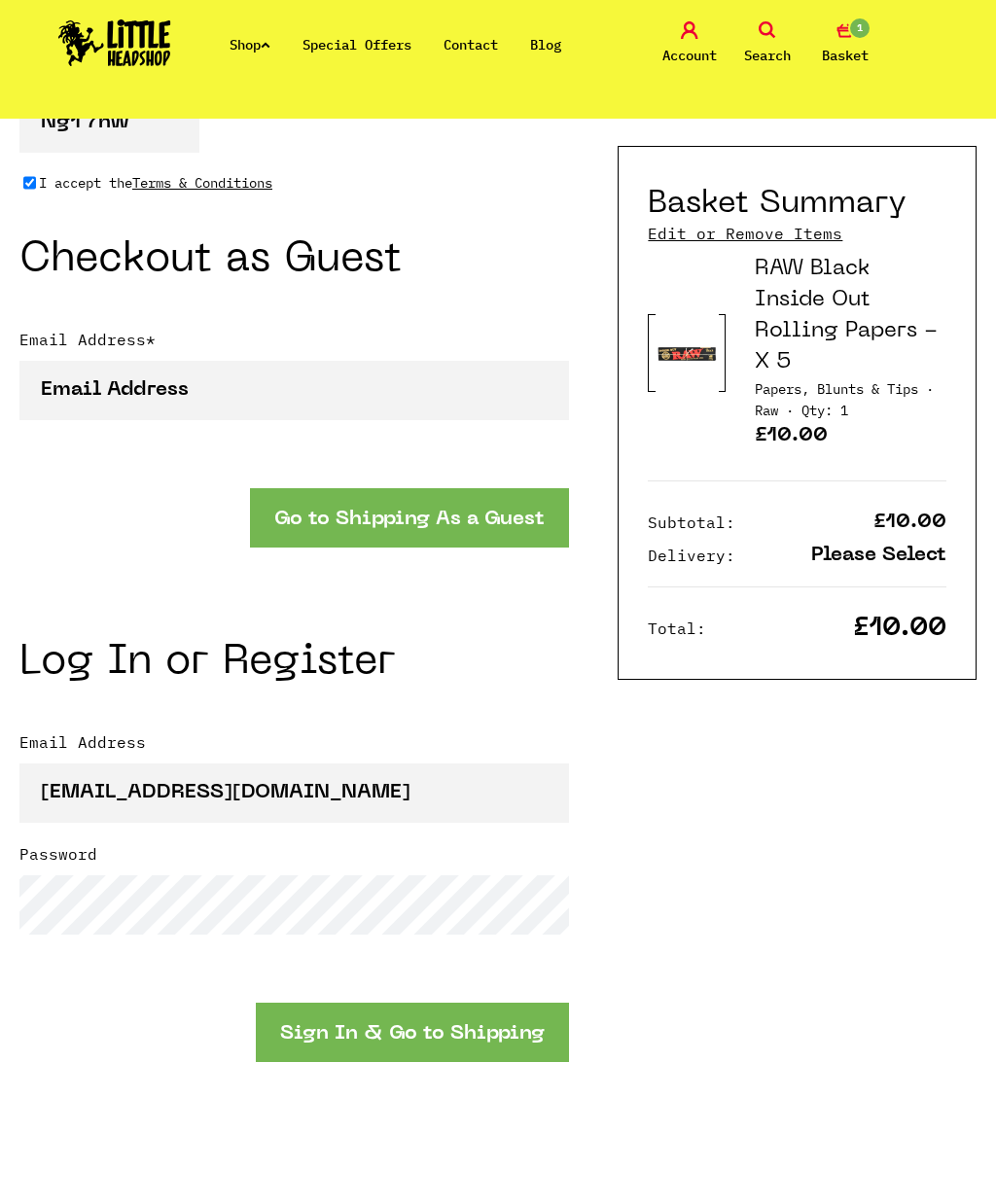
scroll to position [1733, 0]
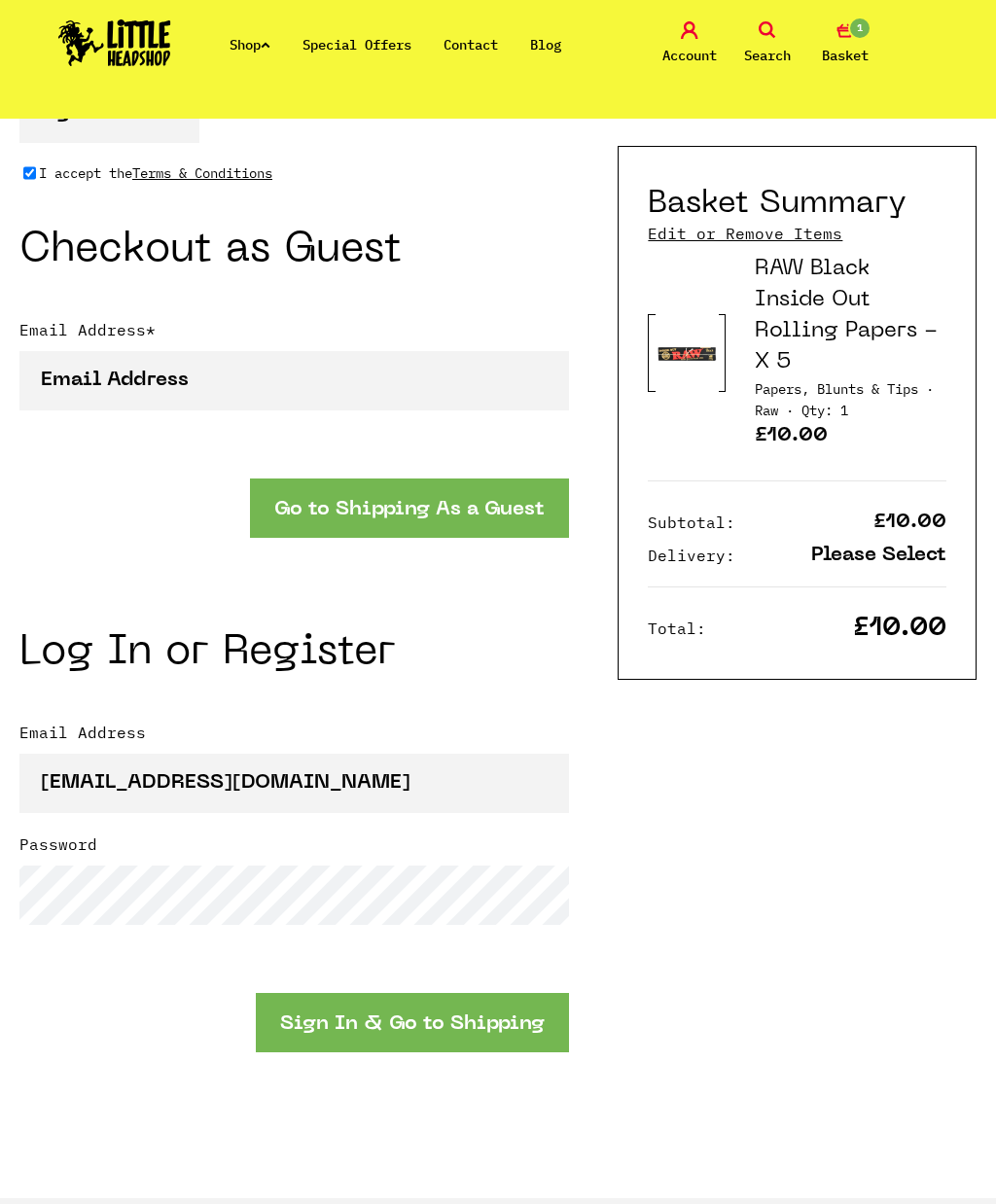
click at [329, 1027] on button "Sign In & Go to Shipping" at bounding box center [412, 1022] width 313 height 59
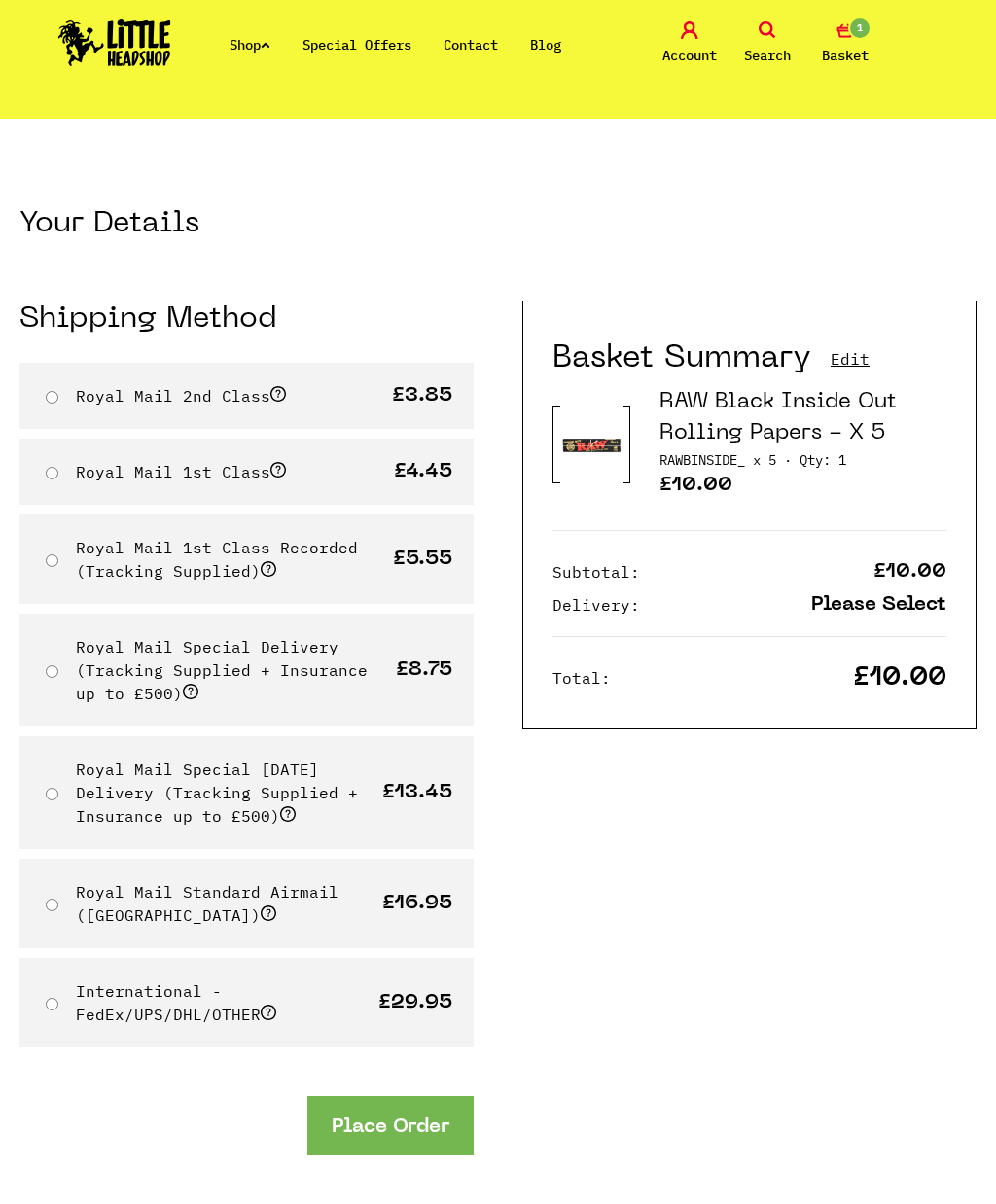
click at [302, 488] on div "Royal Mail 1st Class £4.45" at bounding box center [247, 471] width 454 height 66
click at [285, 460] on p "Royal Mail 1st Class" at bounding box center [181, 471] width 210 height 24
click at [275, 467] on span at bounding box center [278, 469] width 16 height 16
click at [58, 467] on input "Royal Mail 1st Class" at bounding box center [52, 472] width 13 height 13
radio input "true"
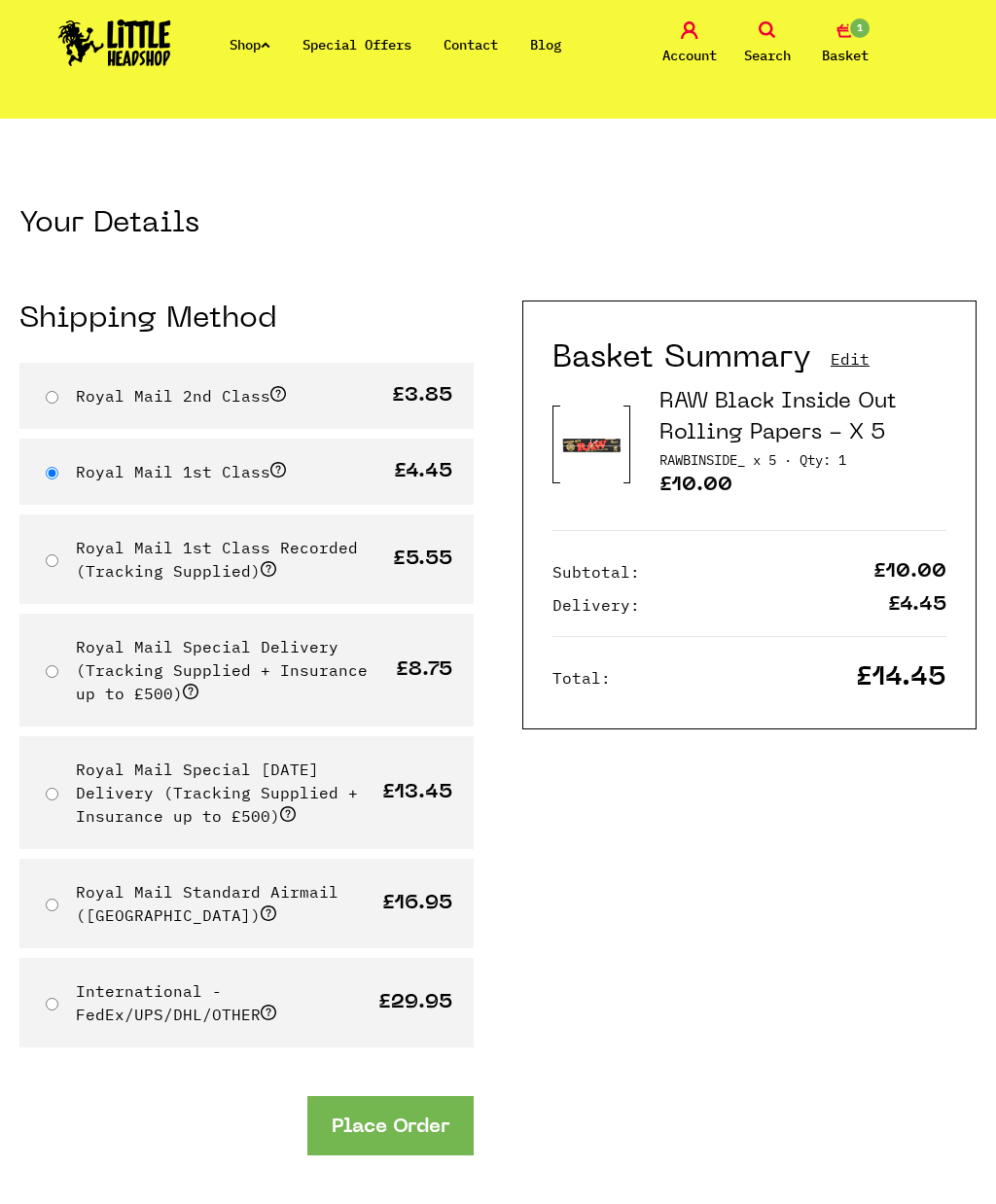
click at [841, 365] on link "Edit" at bounding box center [851, 359] width 39 height 22
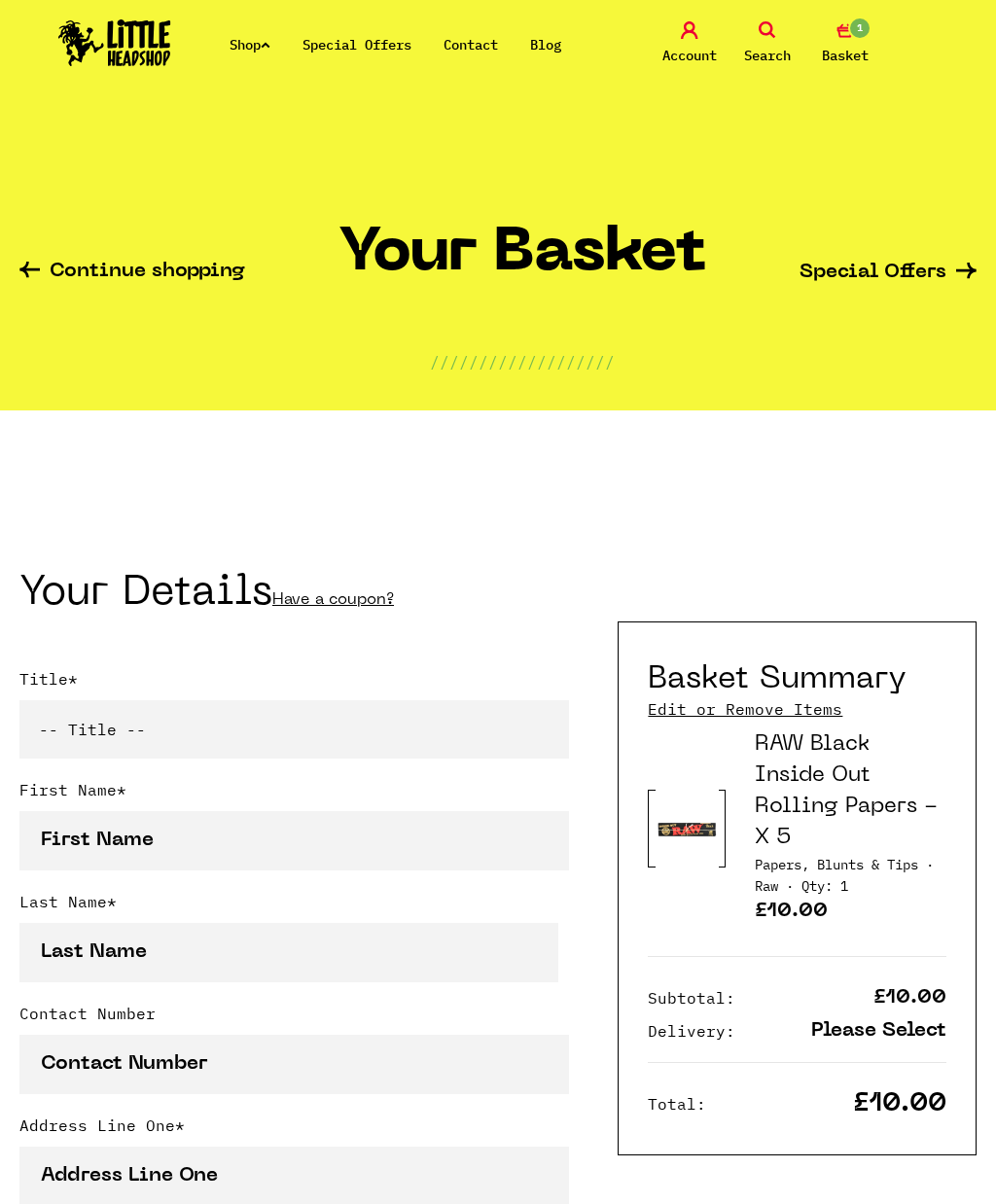
click at [336, 607] on link "Have a coupon?" at bounding box center [333, 600] width 122 height 16
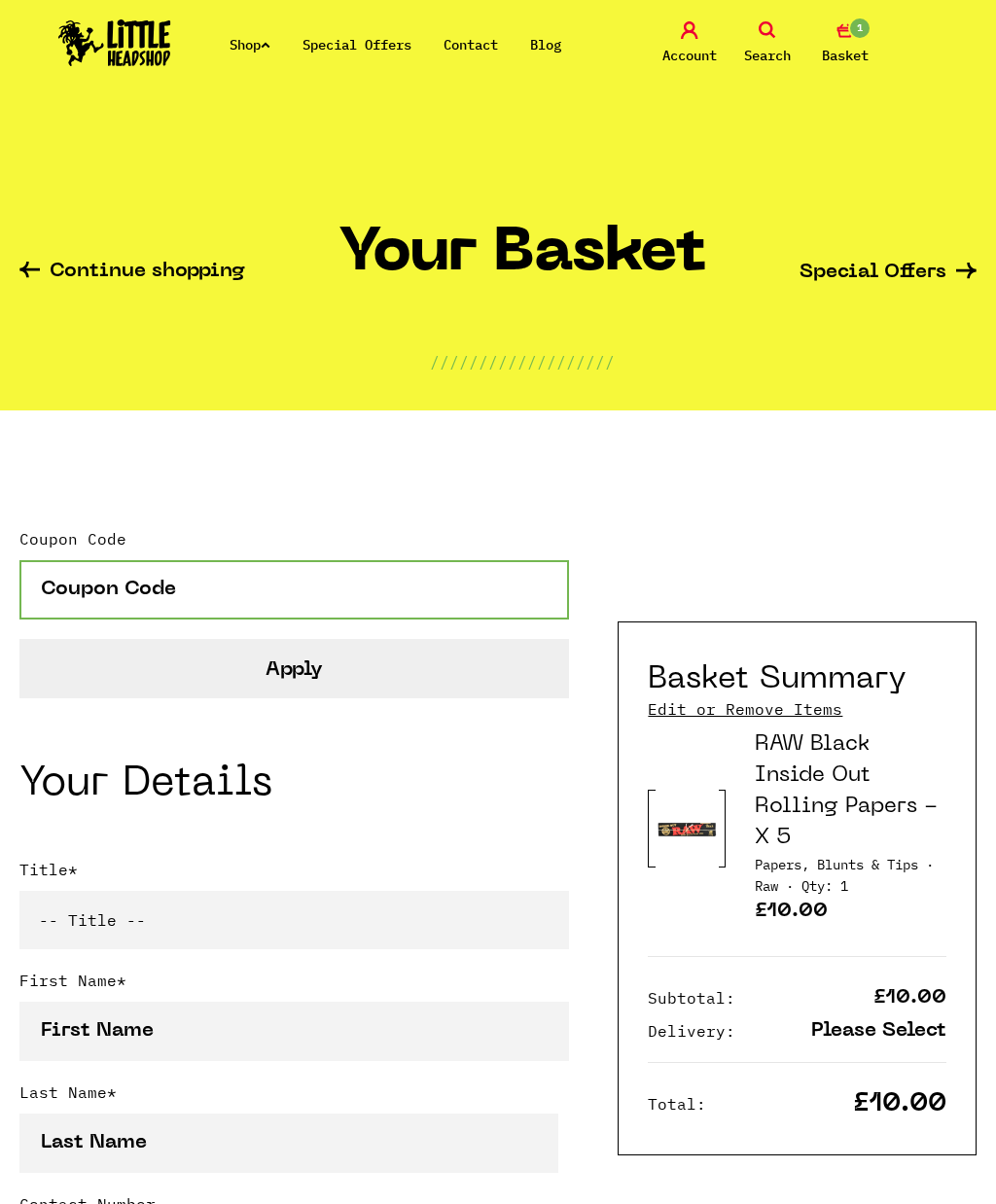
click at [215, 590] on input "Coupon Code" at bounding box center [295, 589] width 550 height 59
type input "Yannick"
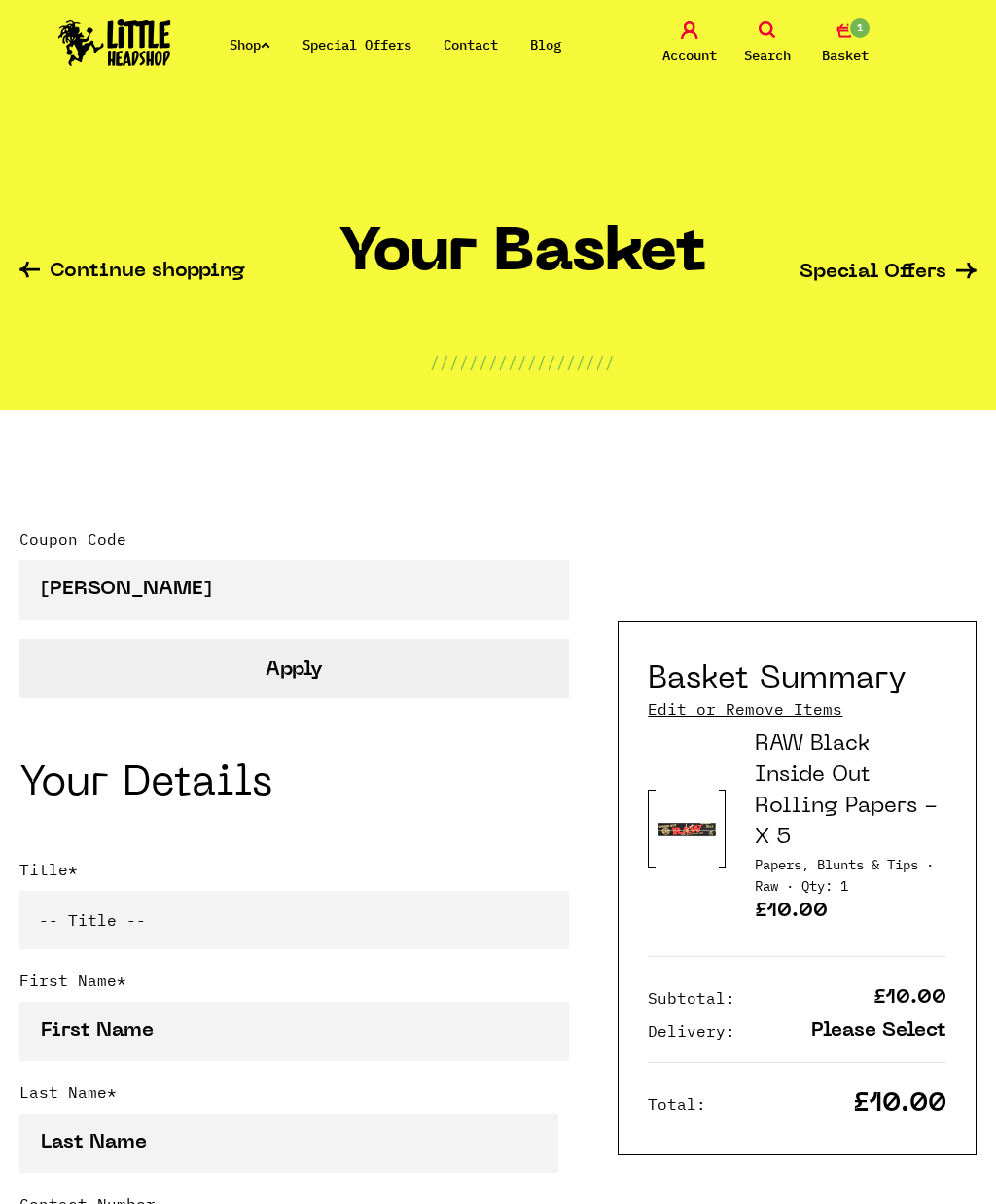
click at [110, 665] on button "Apply" at bounding box center [295, 669] width 550 height 59
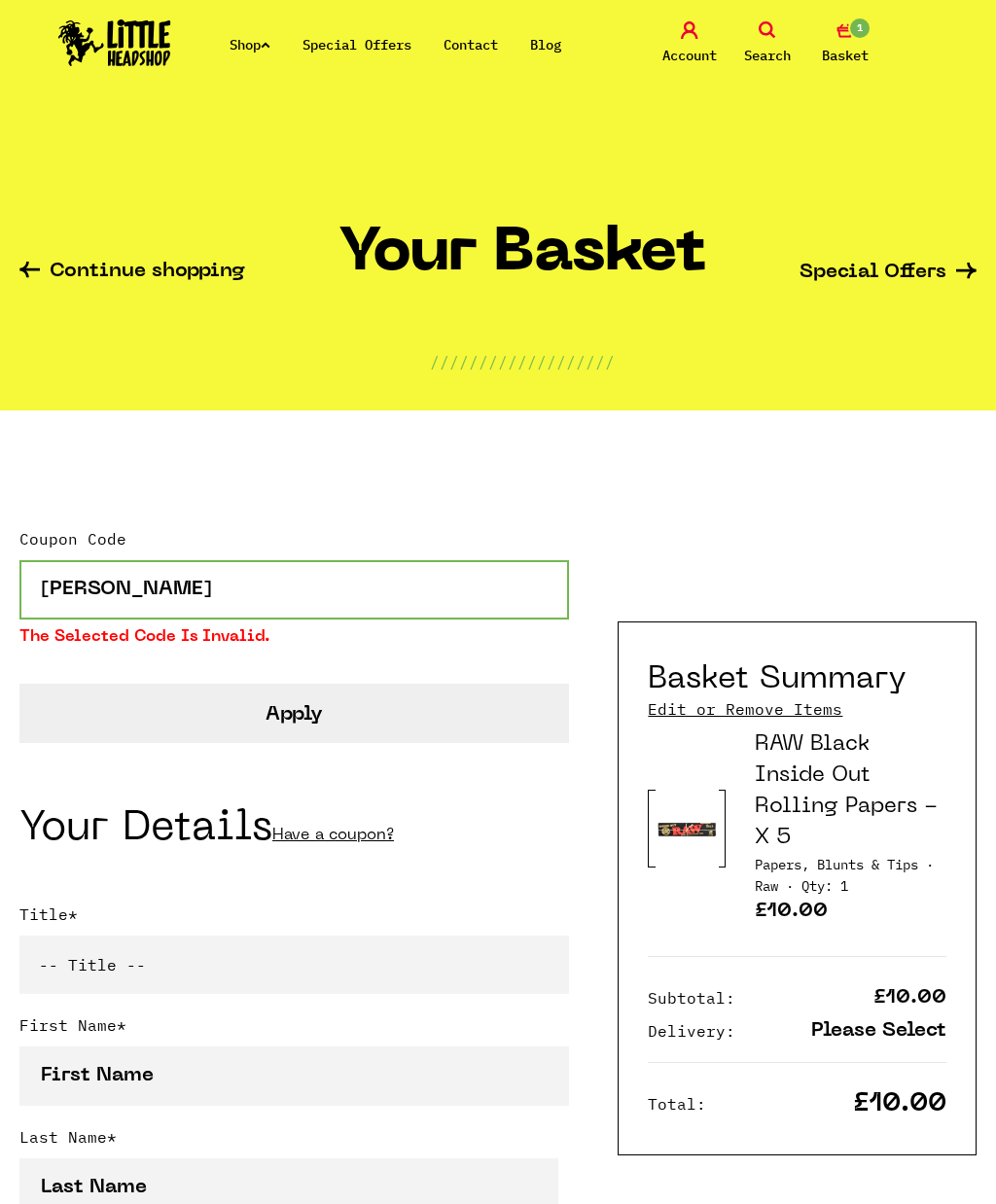
click at [178, 594] on input "[PERSON_NAME]" at bounding box center [295, 589] width 550 height 59
type input "Y"
type input "420"
click at [98, 694] on button "Apply" at bounding box center [295, 713] width 550 height 59
click at [138, 591] on input "420" at bounding box center [295, 589] width 550 height 59
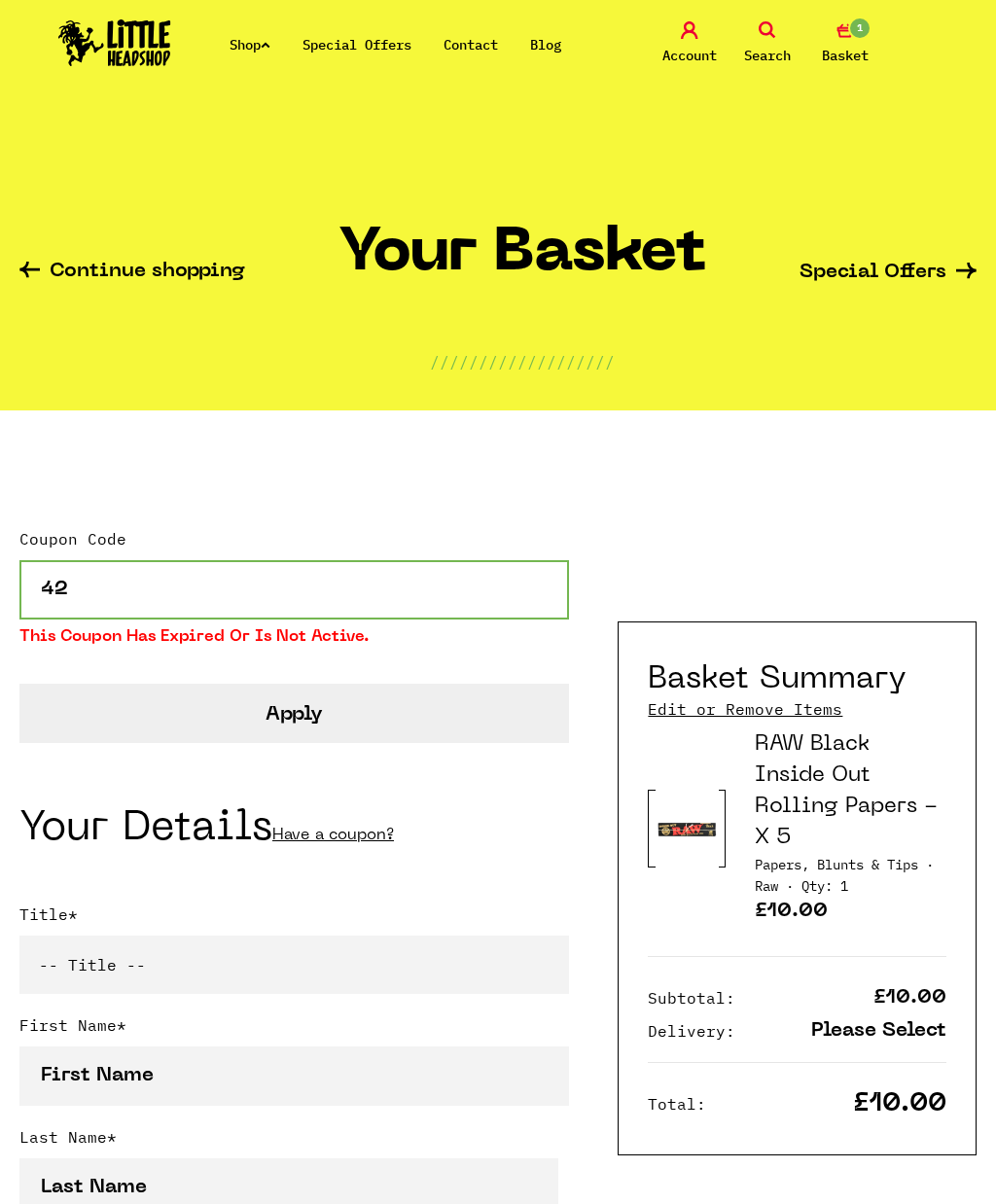
type input "4"
type input "Lolkuah"
click at [537, 732] on button "Apply" at bounding box center [295, 713] width 550 height 59
click at [525, 618] on input "Lolkuah" at bounding box center [295, 589] width 550 height 59
type input "Lolakush"
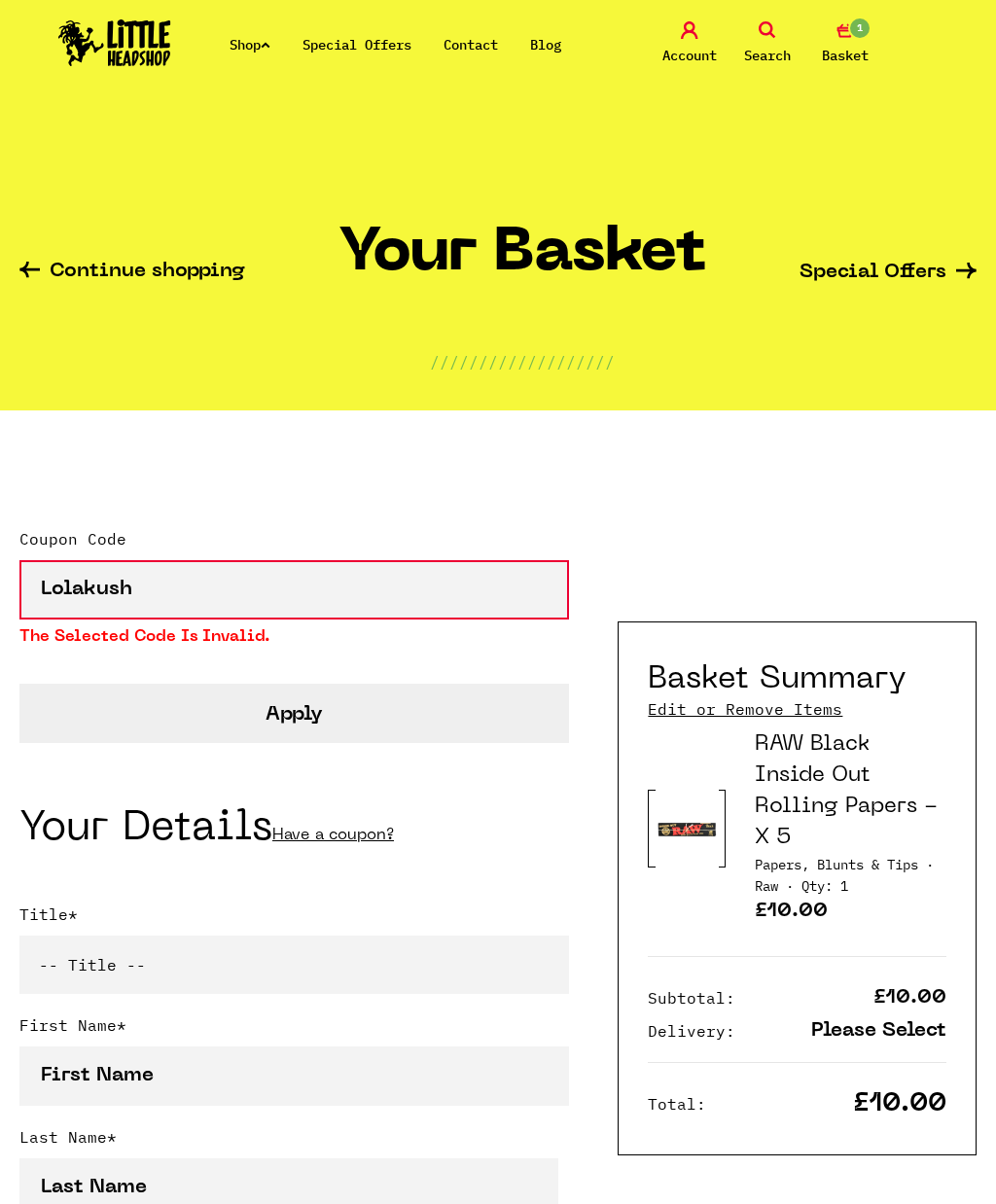
click at [531, 725] on button "Apply" at bounding box center [295, 713] width 550 height 59
click at [535, 631] on span "The selected code is invalid." at bounding box center [295, 637] width 550 height 16
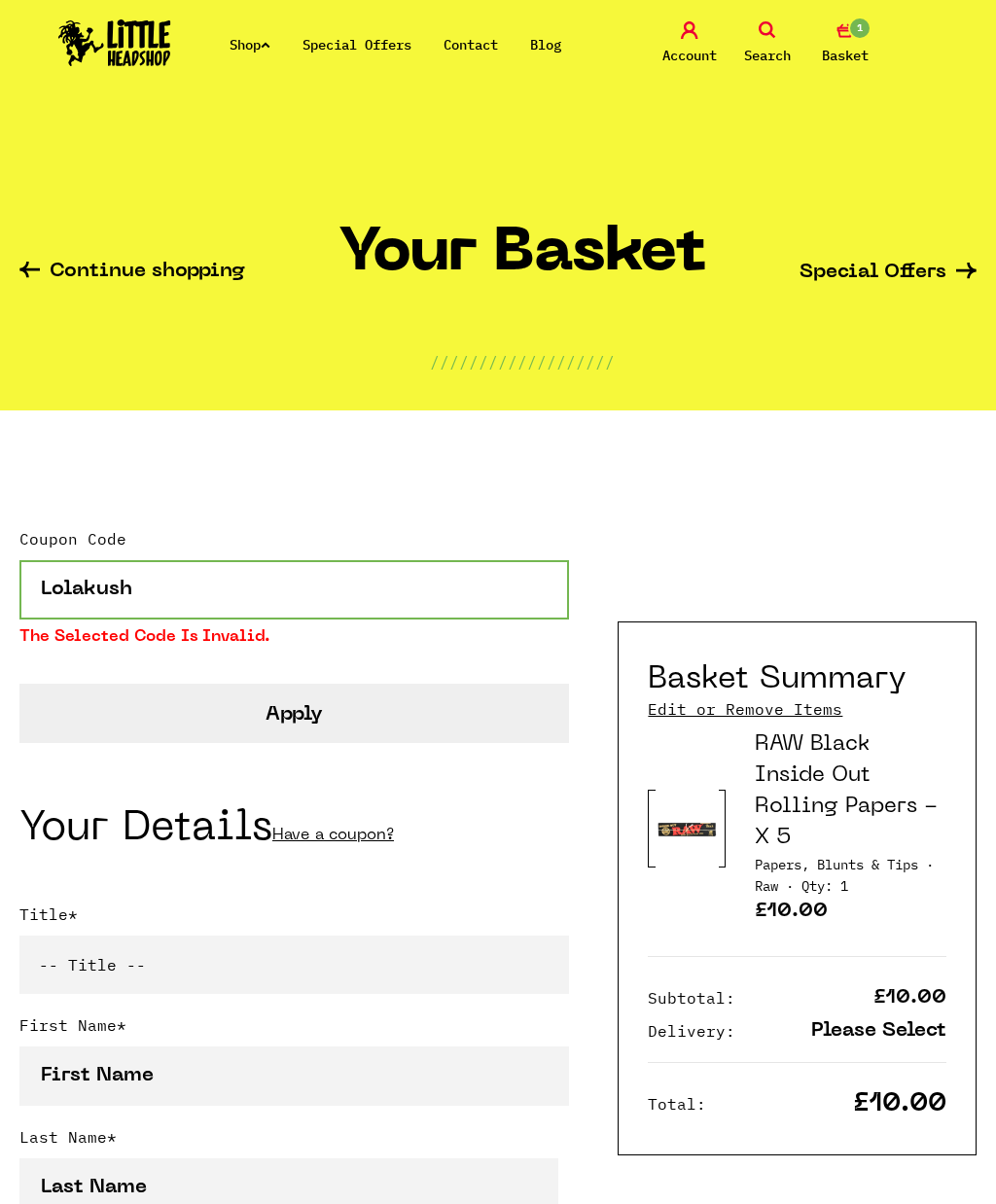
click at [509, 618] on input "Lolakush" at bounding box center [295, 589] width 550 height 59
type input "L"
type input "LH10"
click at [517, 733] on button "Apply" at bounding box center [295, 713] width 550 height 59
click at [474, 595] on input "LH10" at bounding box center [295, 589] width 550 height 59
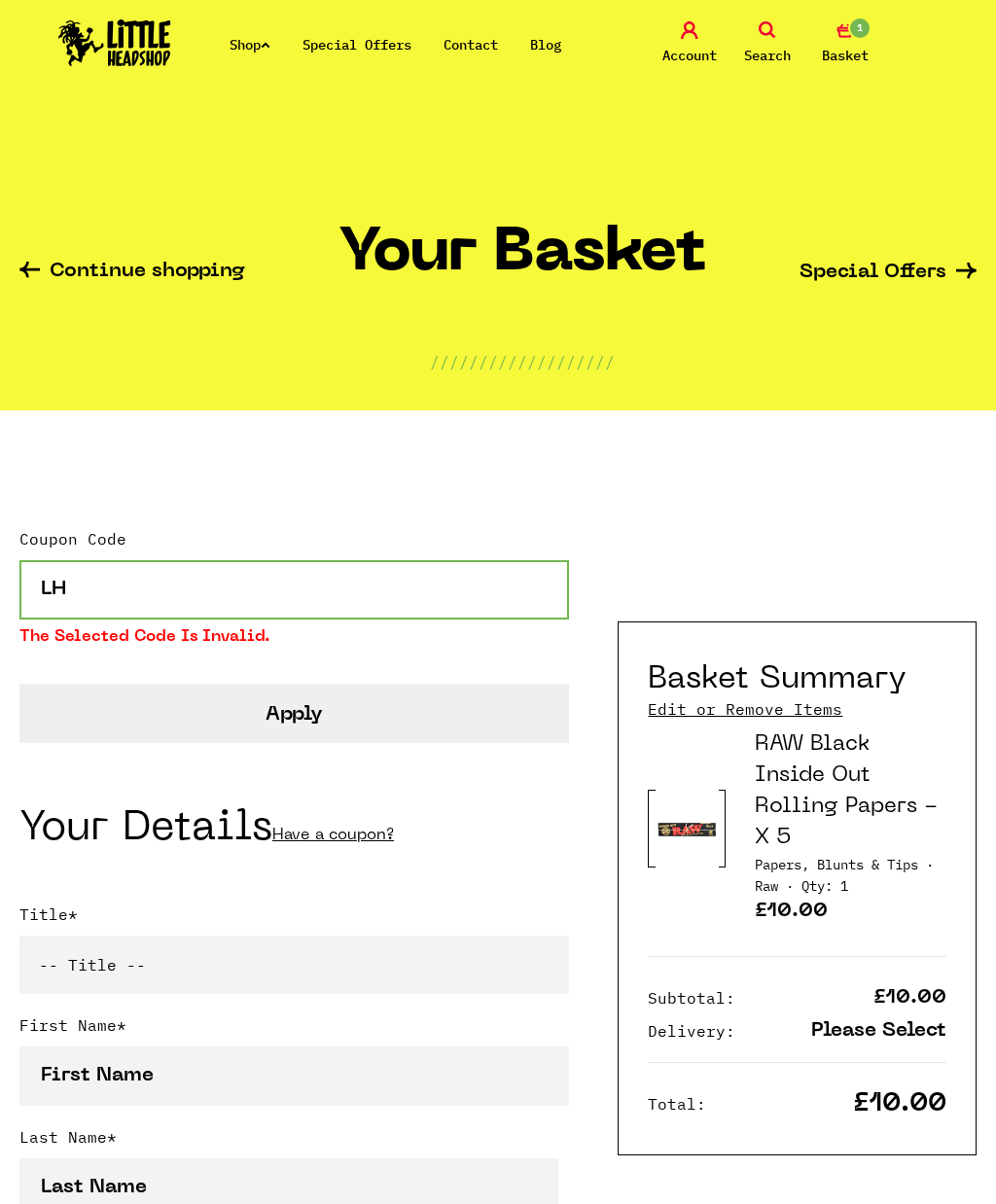
type input "L"
click at [86, 584] on input "Coupon Code" at bounding box center [295, 589] width 550 height 59
paste input "JANIKAONFY"
type input "JANIKAONFY"
click at [140, 712] on button "Apply" at bounding box center [295, 713] width 550 height 59
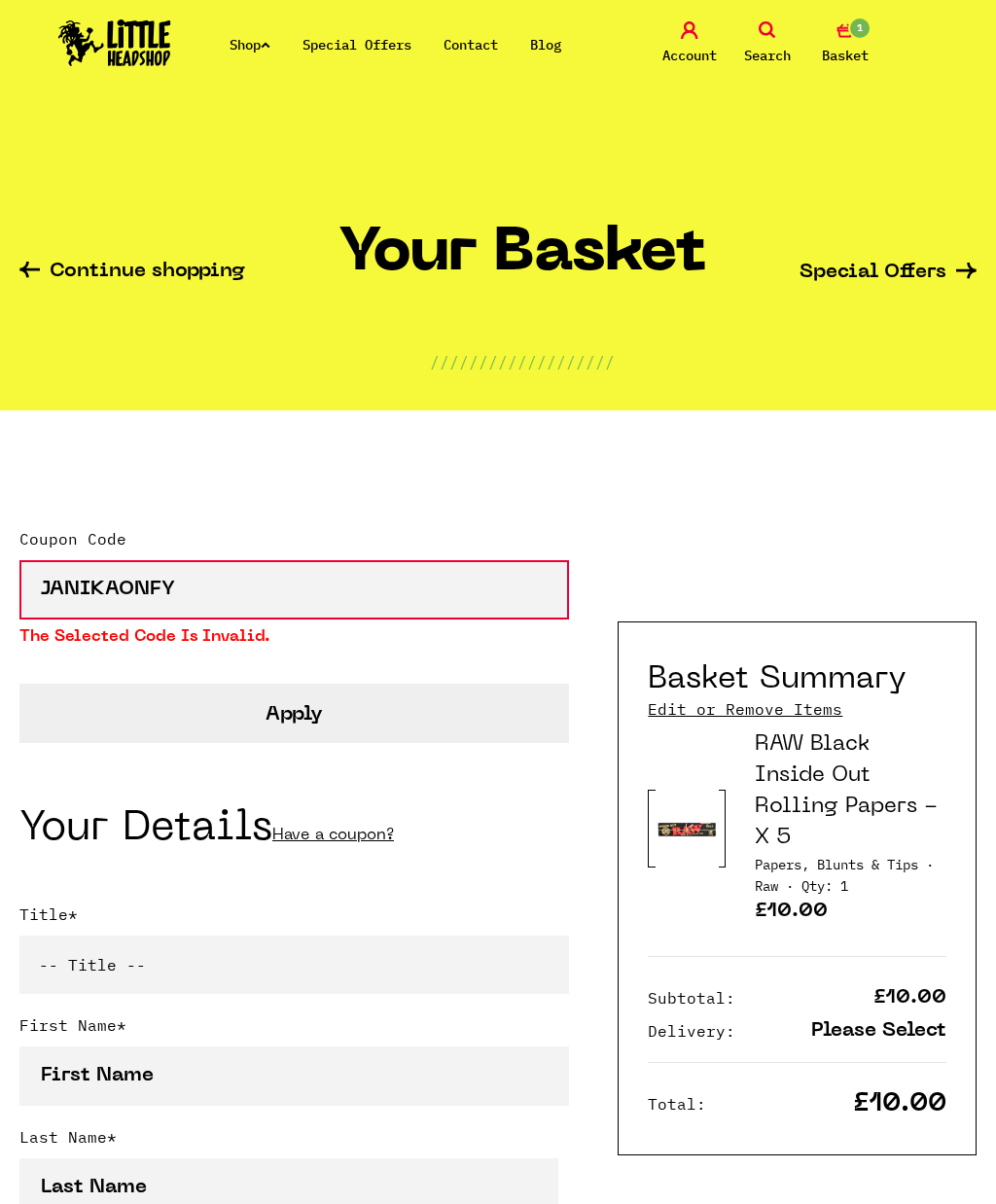
click at [199, 714] on button "Apply" at bounding box center [295, 713] width 550 height 59
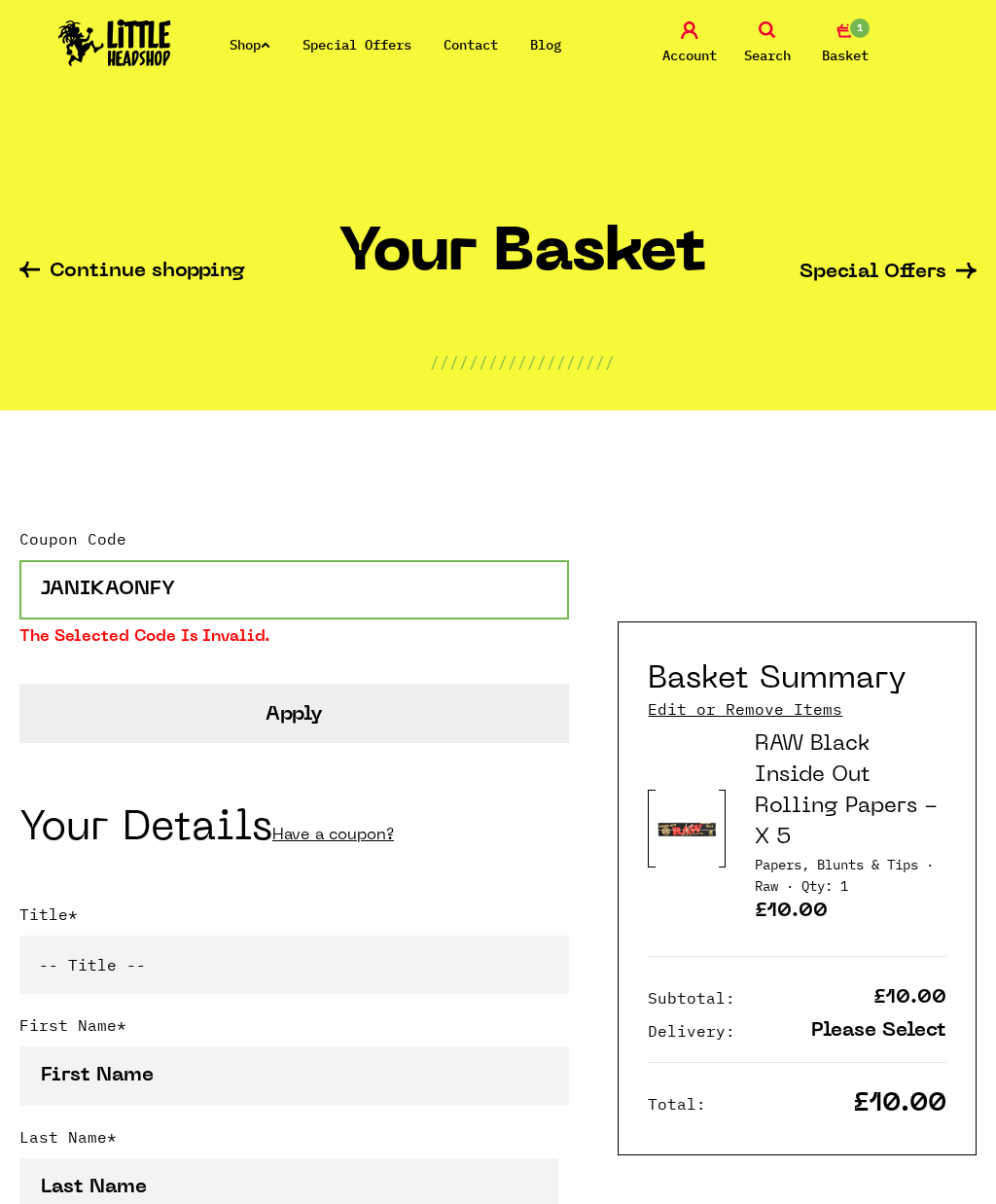
click at [223, 611] on input "JANIKAONFY" at bounding box center [295, 589] width 550 height 59
type input "J"
type input "Austin"
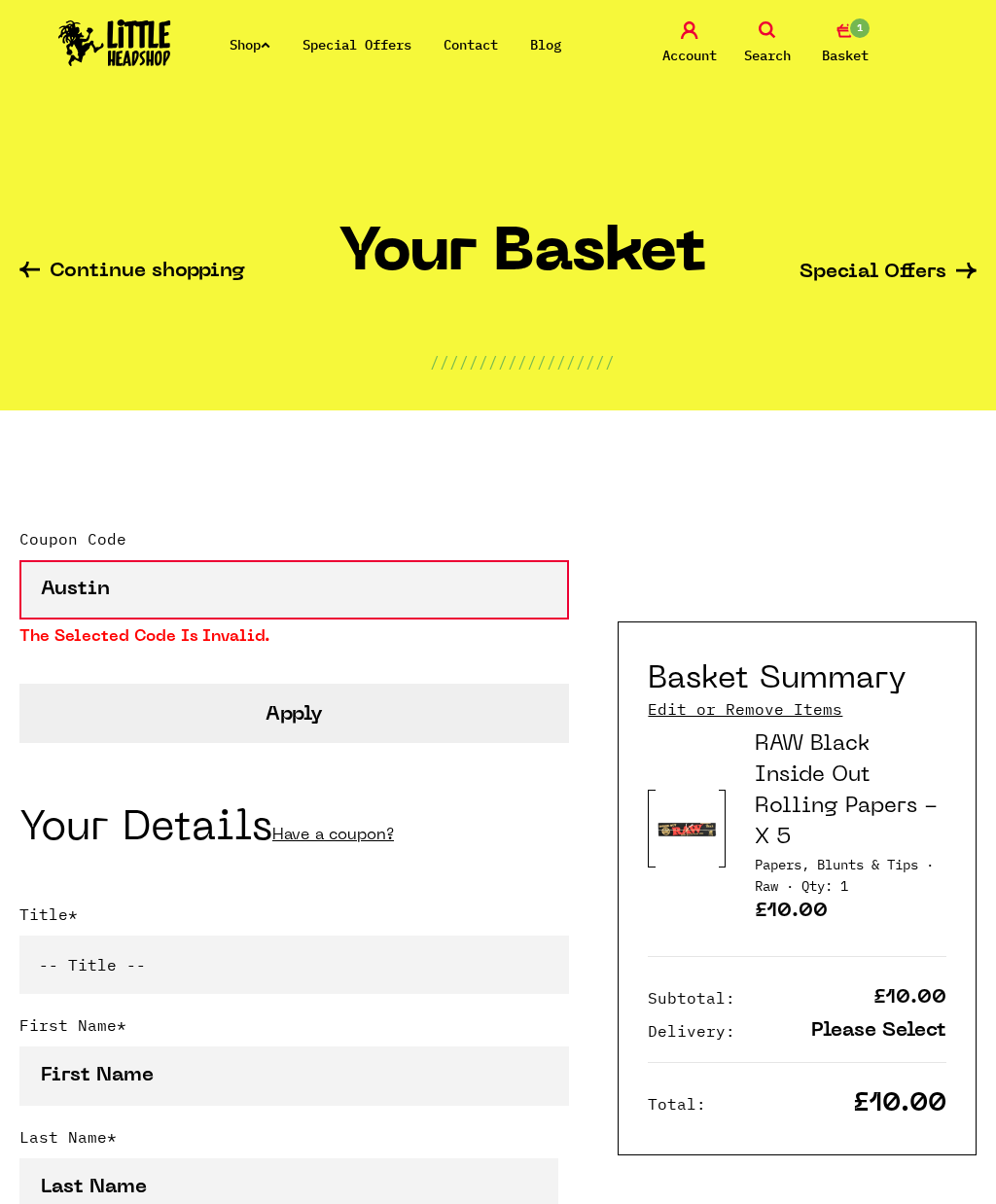
click at [214, 713] on button "Apply" at bounding box center [295, 713] width 550 height 59
